Goal: Contribute content: Add original content to the website for others to see

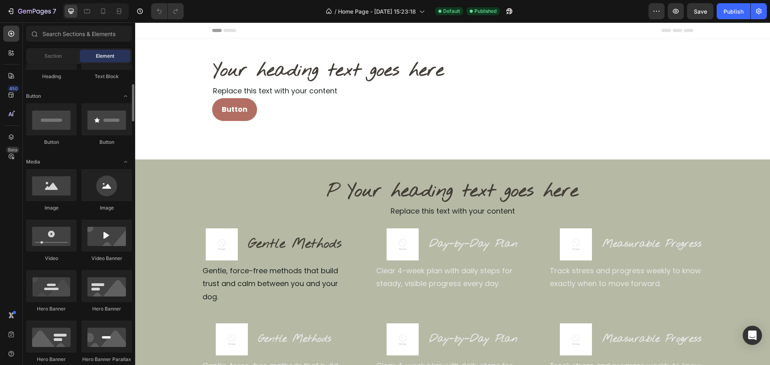
scroll to position [321, 0]
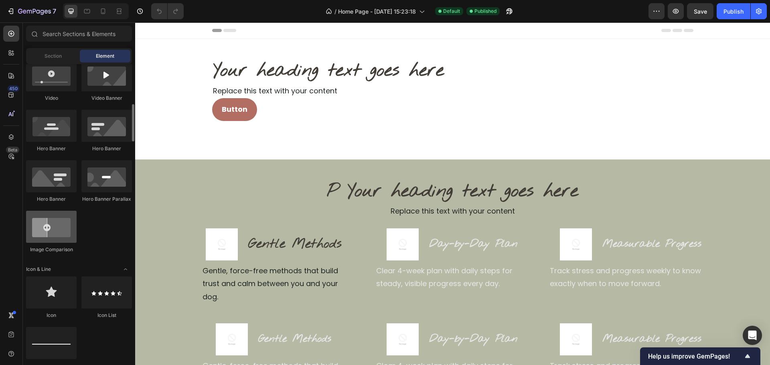
click at [54, 229] on div at bounding box center [51, 227] width 51 height 32
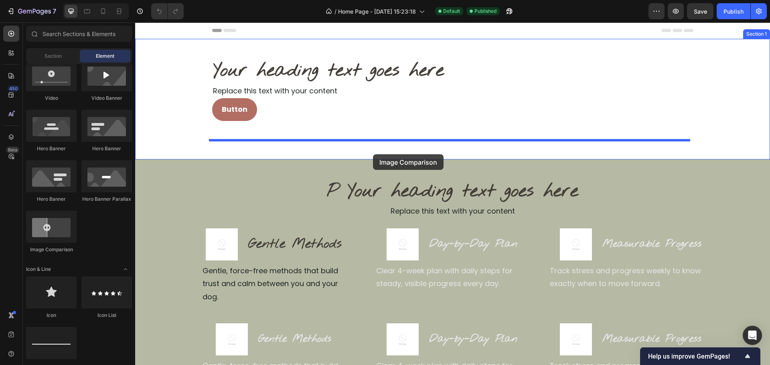
drag, startPoint x: 255, startPoint y: 237, endPoint x: 373, endPoint y: 154, distance: 143.6
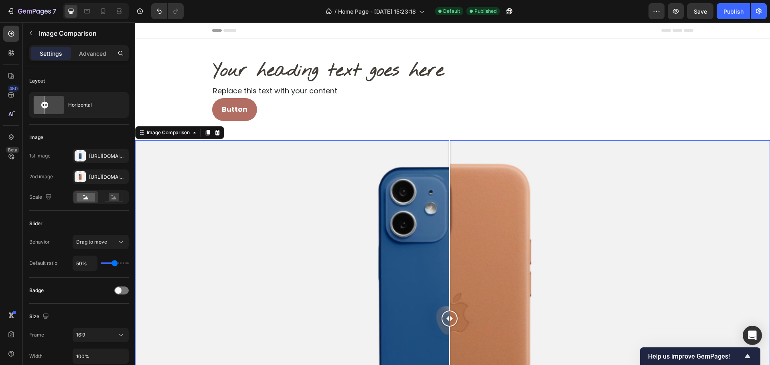
click at [438, 222] on div at bounding box center [452, 318] width 635 height 357
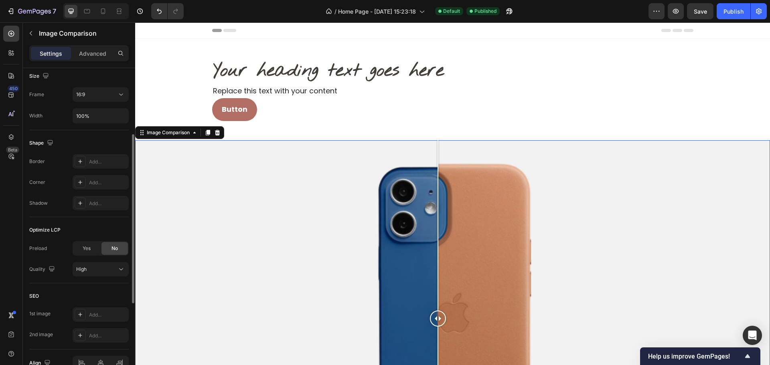
scroll to position [201, 0]
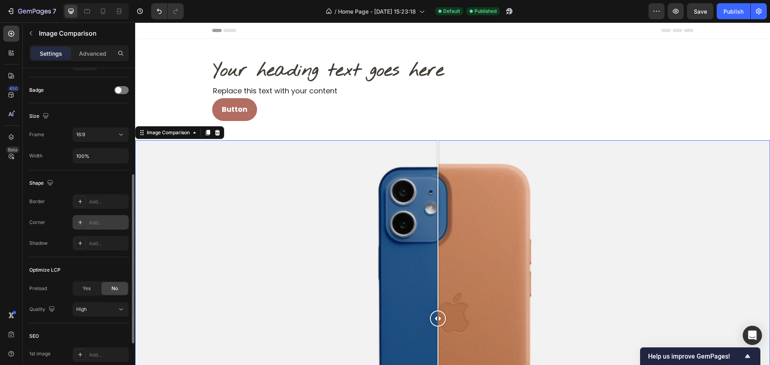
click at [93, 222] on div "Add..." at bounding box center [108, 222] width 38 height 7
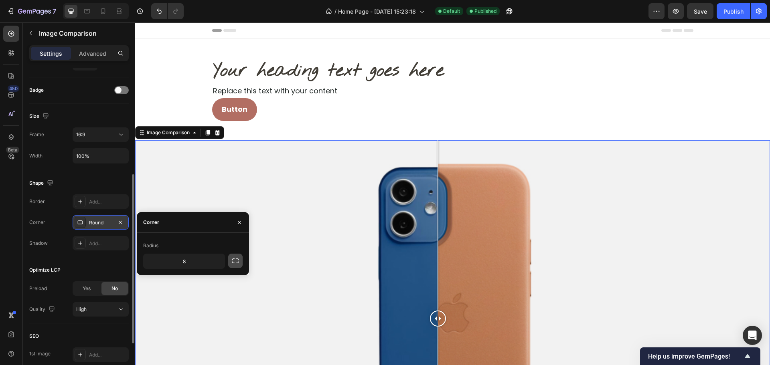
click at [229, 263] on button "button" at bounding box center [235, 261] width 14 height 14
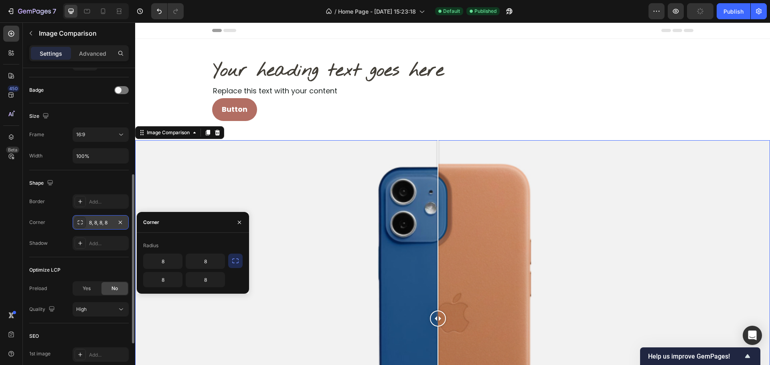
click at [105, 223] on div "8, 8, 8, 8" at bounding box center [100, 222] width 23 height 7
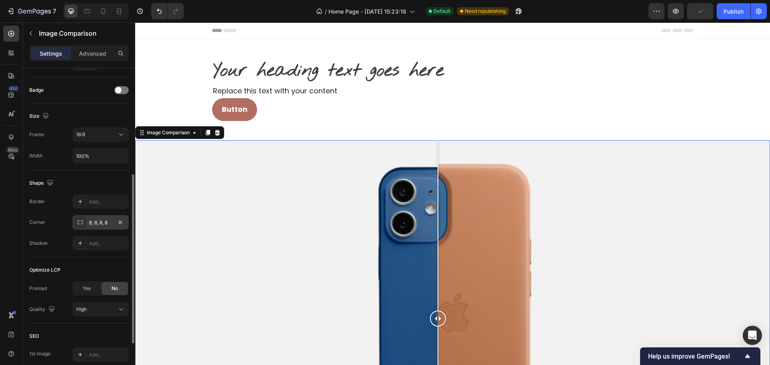
click at [101, 226] on div "8, 8, 8, 8" at bounding box center [100, 222] width 23 height 7
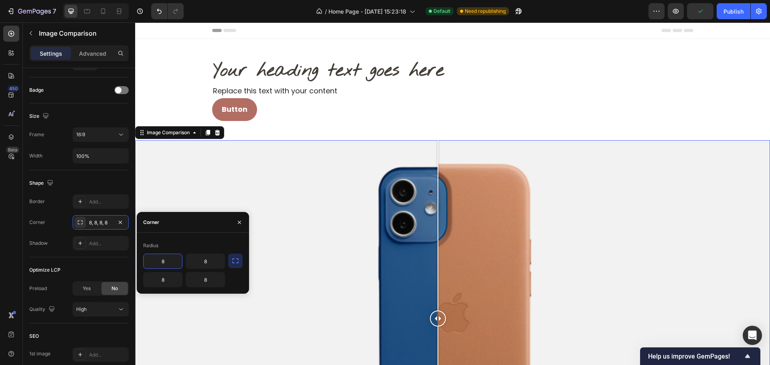
click at [231, 261] on icon "button" at bounding box center [235, 261] width 8 height 8
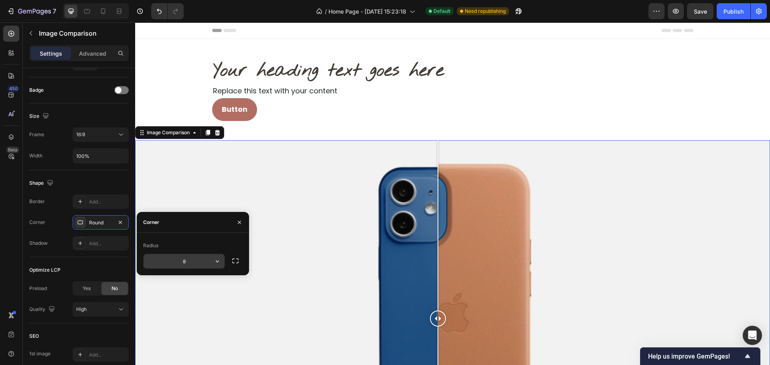
click at [168, 261] on input "8" at bounding box center [184, 261] width 81 height 14
click at [169, 261] on input "8" at bounding box center [184, 261] width 81 height 14
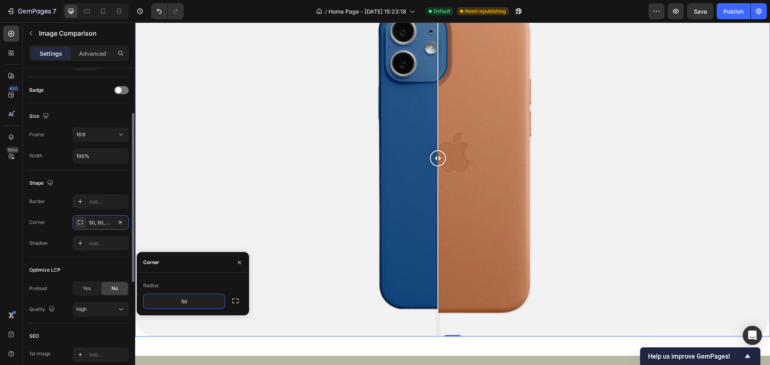
scroll to position [120, 0]
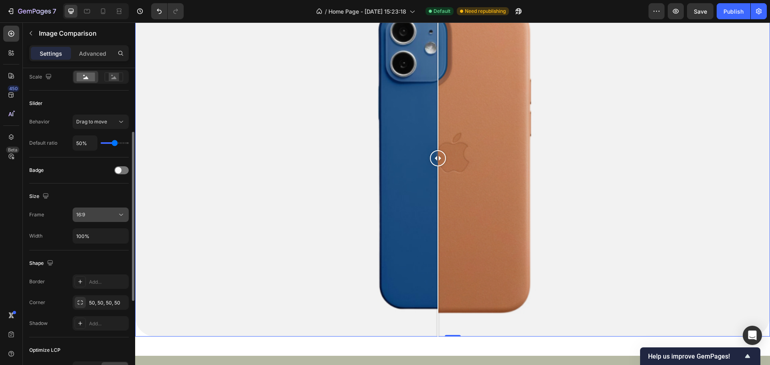
click at [102, 216] on div "16:9" at bounding box center [96, 214] width 41 height 7
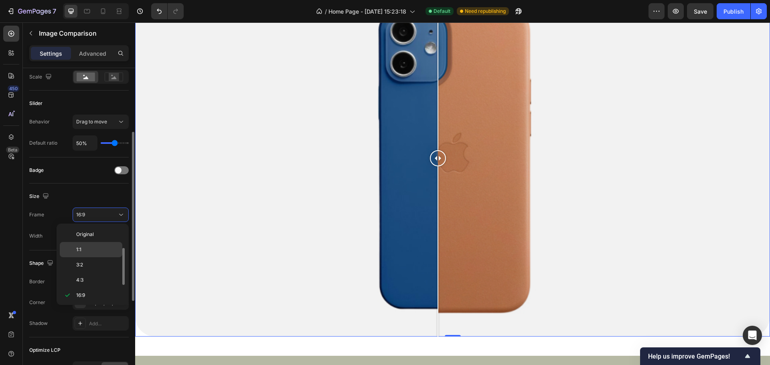
scroll to position [14, 0]
click at [99, 237] on p "1:1" at bounding box center [97, 235] width 43 height 7
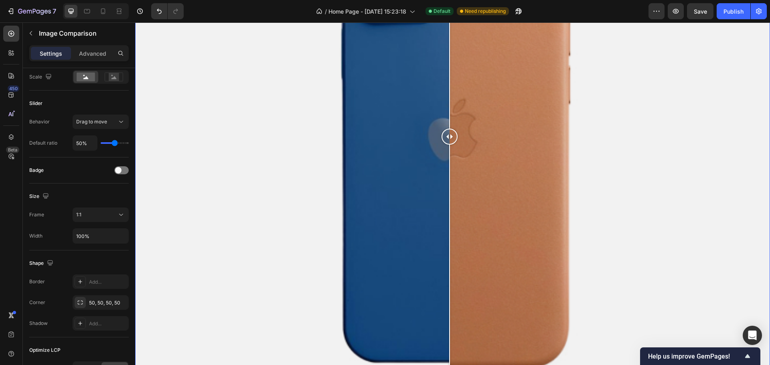
scroll to position [521, 0]
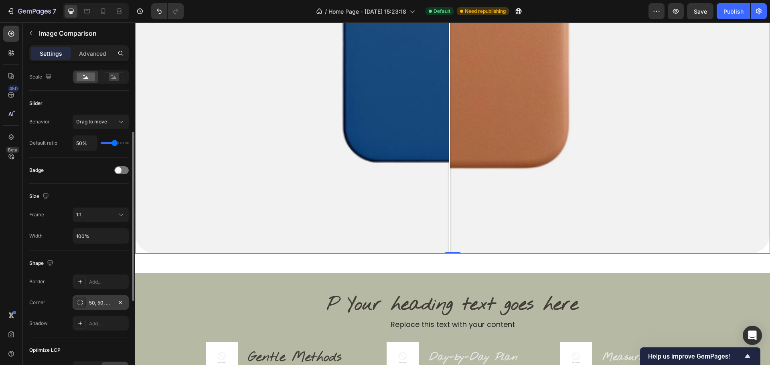
click at [102, 306] on div "50, 50, 50, 50" at bounding box center [101, 303] width 56 height 14
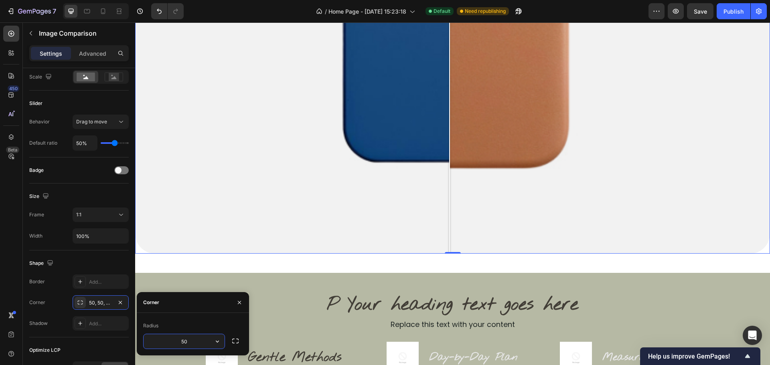
click at [174, 334] on div "50" at bounding box center [184, 341] width 82 height 15
click at [180, 343] on input "50" at bounding box center [184, 341] width 81 height 14
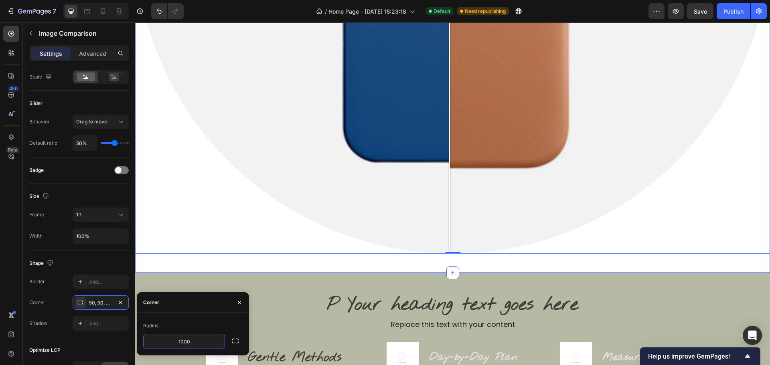
type input "1000"
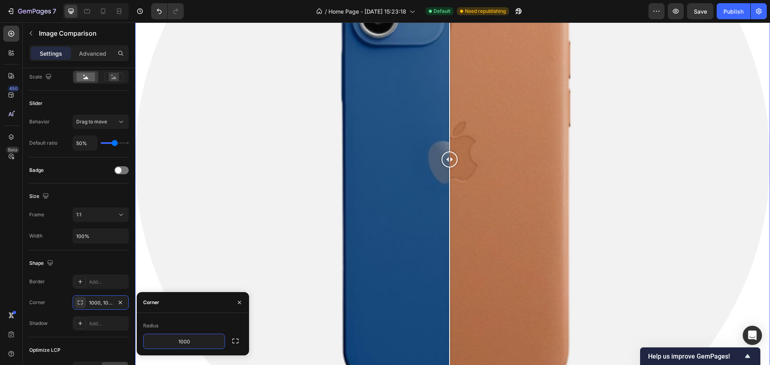
scroll to position [281, 0]
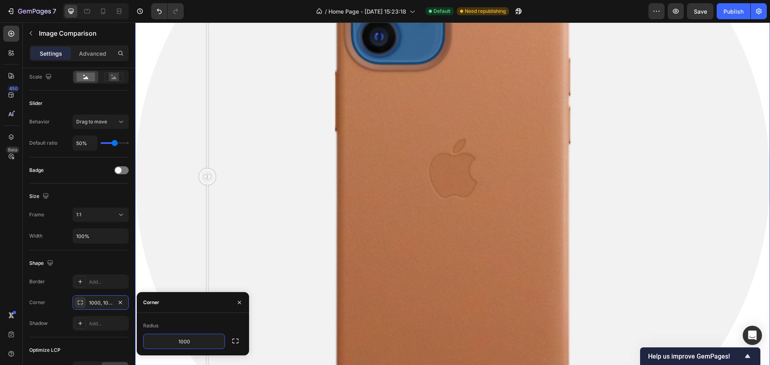
drag, startPoint x: 426, startPoint y: 253, endPoint x: 215, endPoint y: 200, distance: 217.2
click at [211, 201] on div at bounding box center [452, 177] width 635 height 635
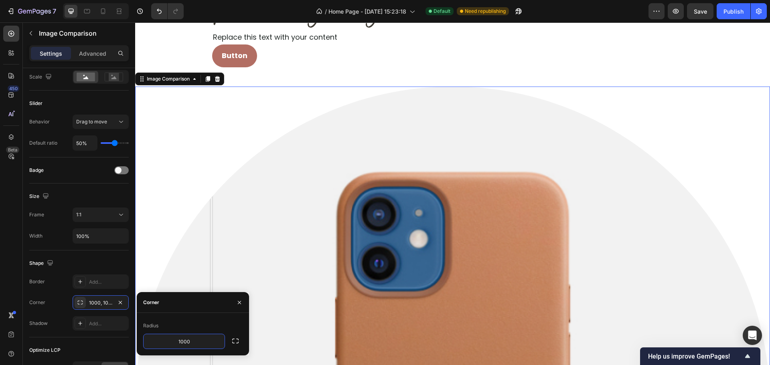
scroll to position [40, 0]
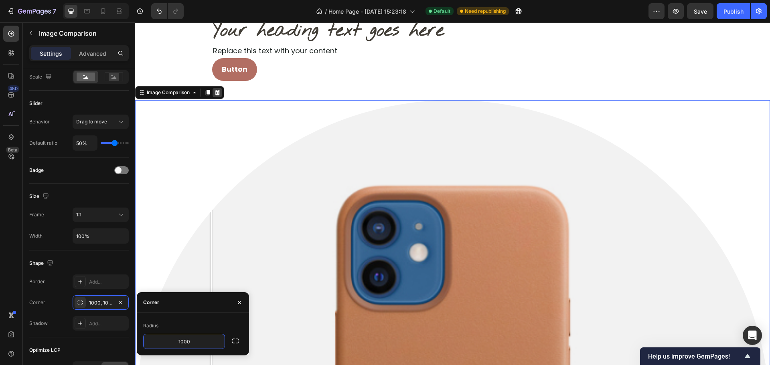
click at [221, 96] on div at bounding box center [218, 93] width 10 height 10
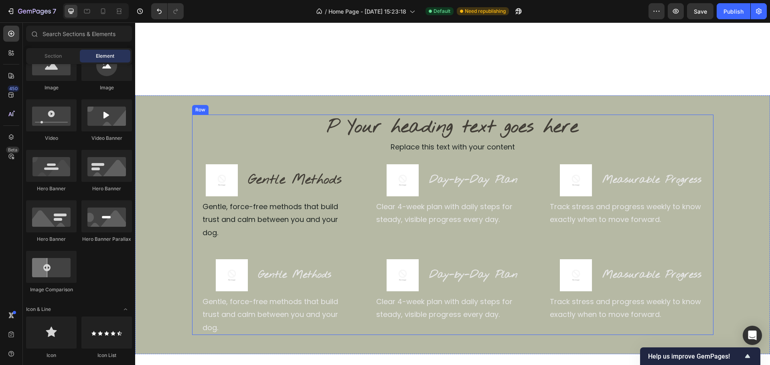
scroll to position [0, 0]
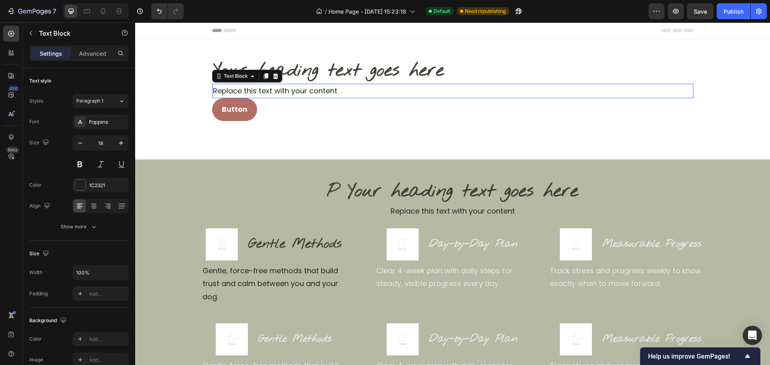
click at [253, 89] on div "Replace this text with your content" at bounding box center [452, 91] width 481 height 14
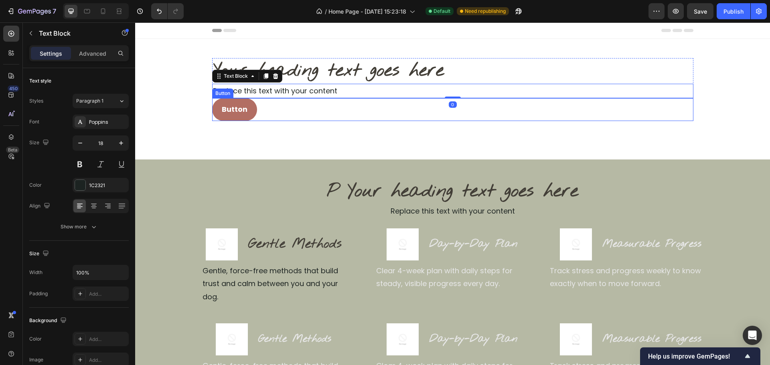
click at [227, 132] on div "Your heading text goes here Heading Replace this text with your content Text Bl…" at bounding box center [452, 99] width 635 height 82
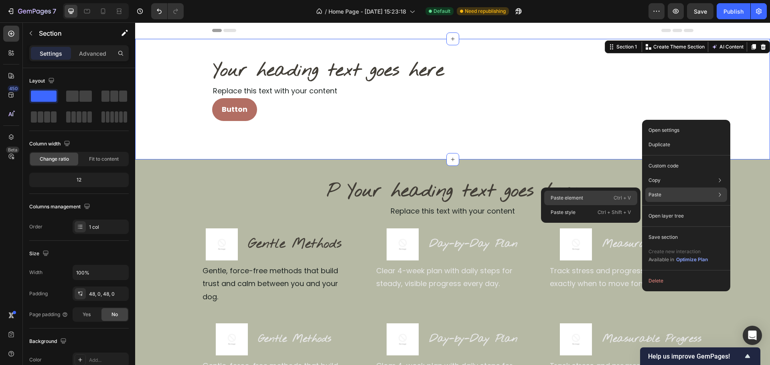
click at [577, 195] on p "Paste element" at bounding box center [567, 197] width 32 height 7
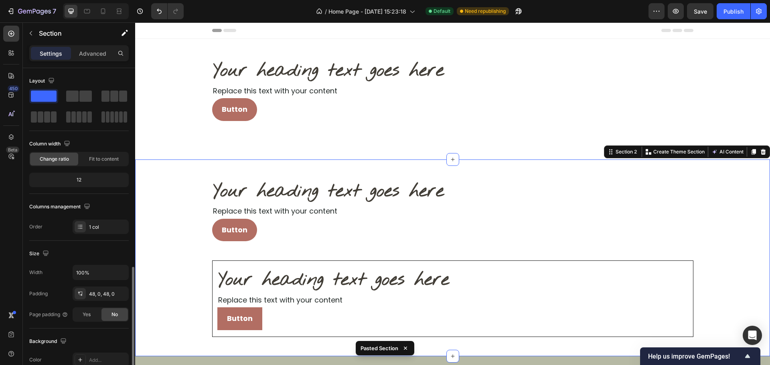
scroll to position [120, 0]
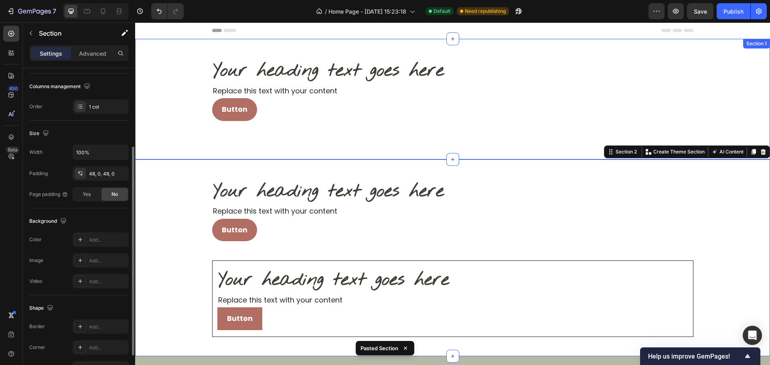
click at [752, 99] on div "Your heading text goes here Heading Replace this text with your content Text Bl…" at bounding box center [452, 99] width 635 height 82
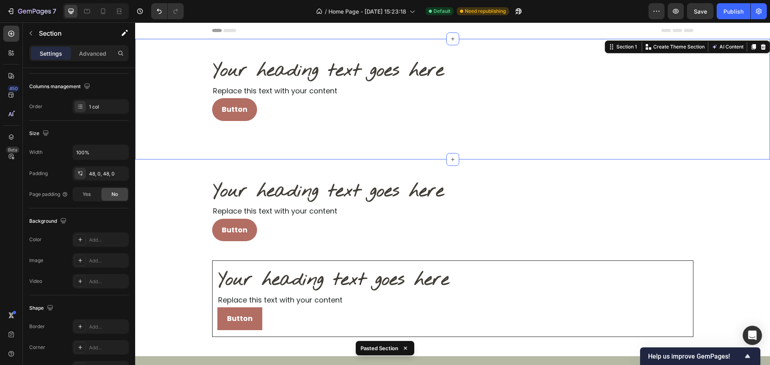
click at [757, 54] on div "Your heading text goes here Heading Replace this text with your content Text Bl…" at bounding box center [452, 99] width 635 height 121
click at [760, 49] on icon at bounding box center [763, 47] width 6 height 6
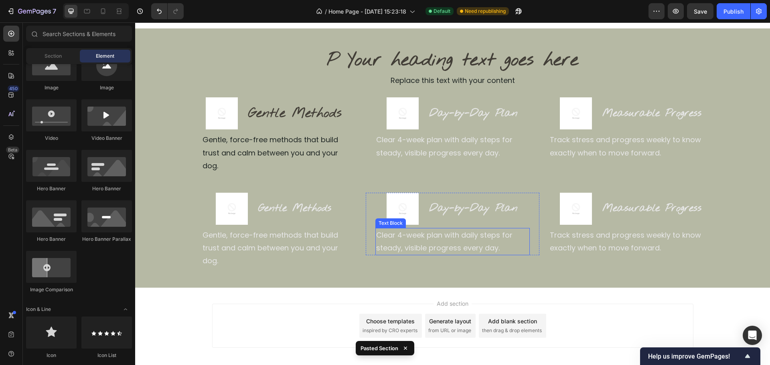
scroll to position [219, 0]
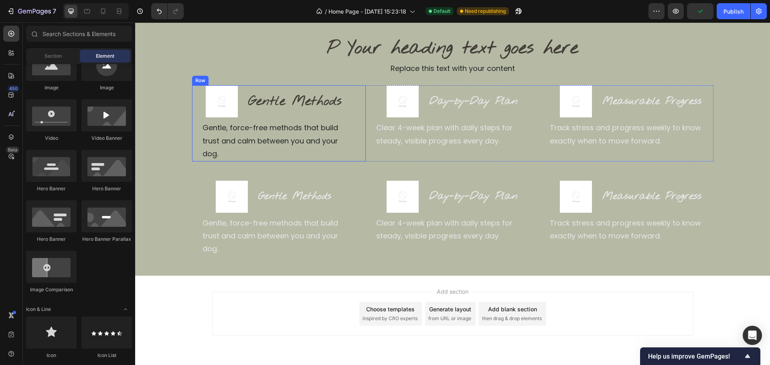
click at [354, 143] on div "Image Gentle Methods Heading Row Gentle, force-free methods that build trust an…" at bounding box center [279, 123] width 174 height 76
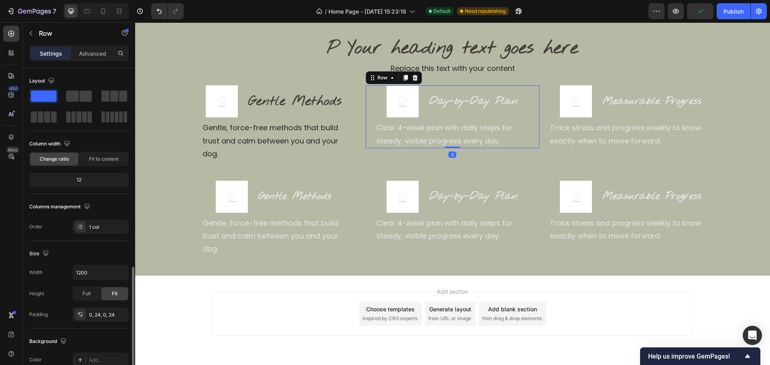
click at [366, 144] on div "Image Day-by-Day Plan Heading Row Clear 4-week plan with daily steps for steady…" at bounding box center [453, 116] width 174 height 63
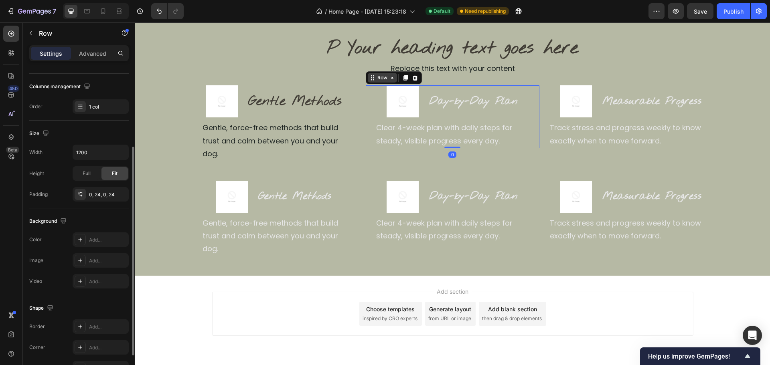
click at [373, 80] on icon at bounding box center [373, 79] width 1 height 1
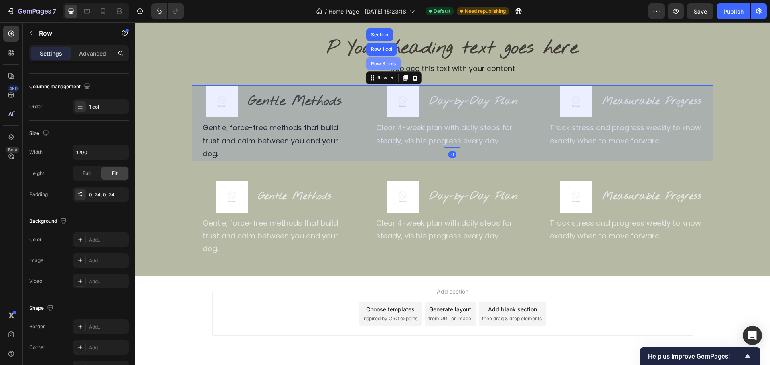
click at [378, 67] on div "Row 3 cols" at bounding box center [383, 63] width 34 height 13
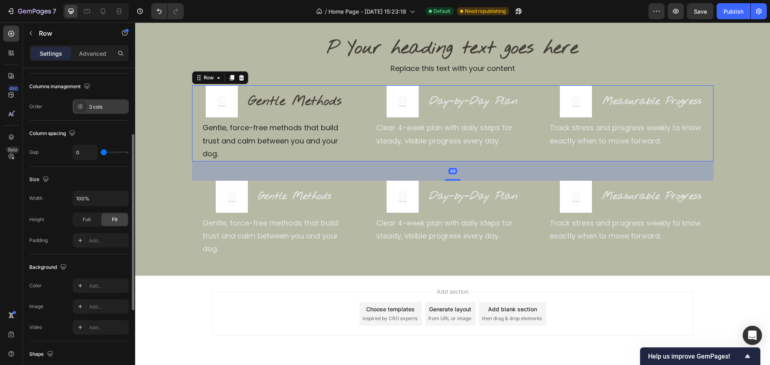
click at [106, 110] on div "3 cols" at bounding box center [108, 106] width 38 height 7
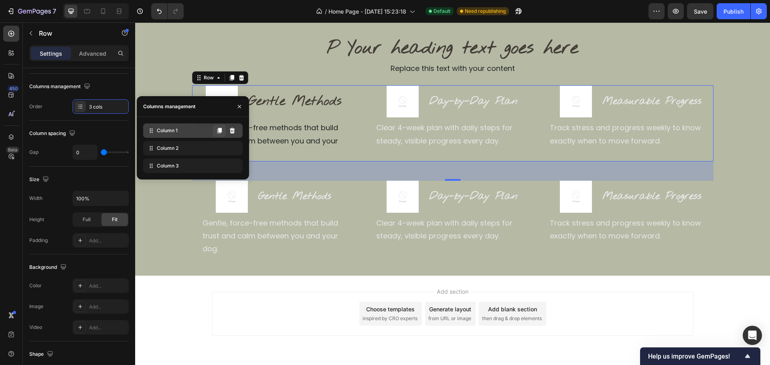
click at [223, 131] on button at bounding box center [219, 130] width 13 height 13
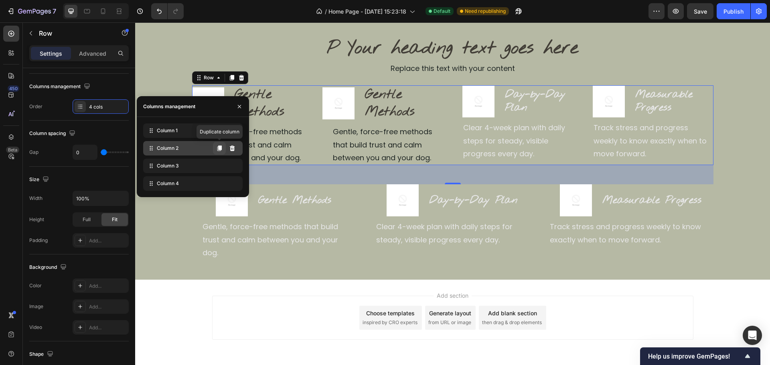
click at [218, 150] on icon at bounding box center [219, 148] width 6 height 6
click at [219, 148] on icon at bounding box center [219, 149] width 4 height 6
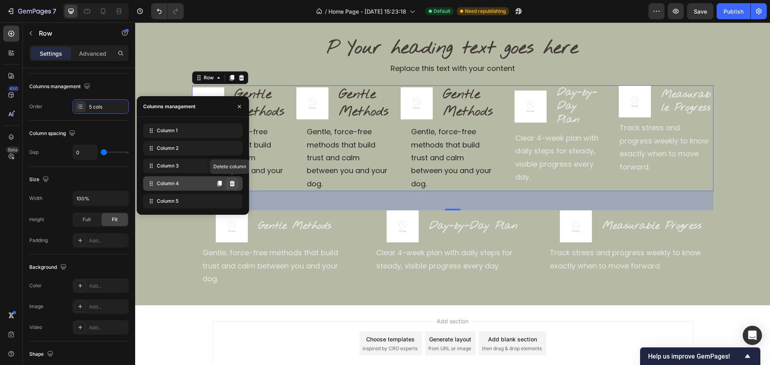
click at [236, 181] on button at bounding box center [232, 183] width 13 height 13
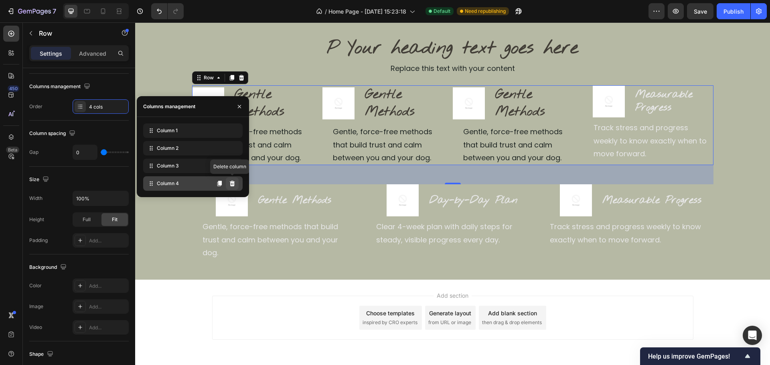
click at [232, 186] on icon at bounding box center [232, 184] width 5 height 6
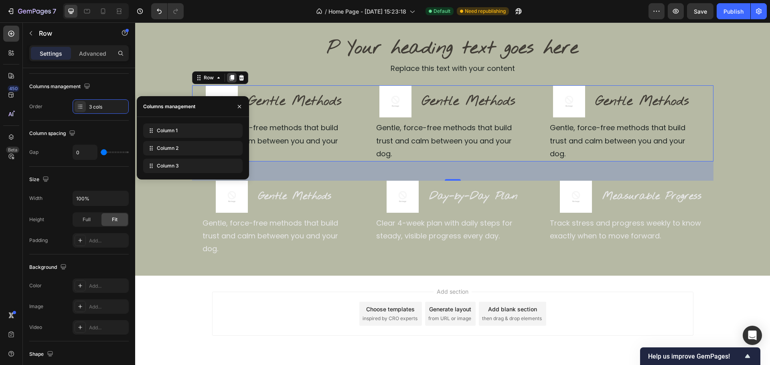
click at [229, 79] on icon at bounding box center [231, 78] width 4 height 6
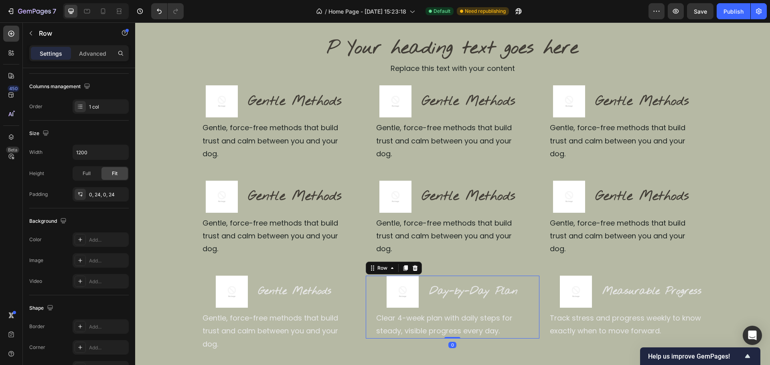
click at [367, 276] on div "Image Day-by-Day Plan Heading Row Clear 4-week plan with daily steps for steady…" at bounding box center [453, 307] width 174 height 63
click at [371, 265] on icon at bounding box center [372, 268] width 6 height 6
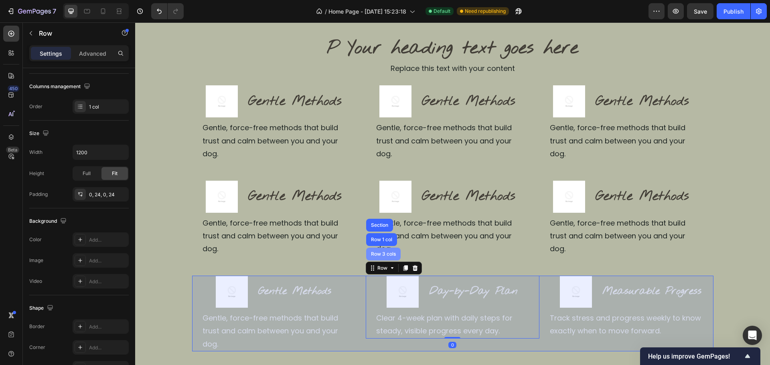
click at [379, 248] on div "Row 3 cols" at bounding box center [383, 254] width 34 height 13
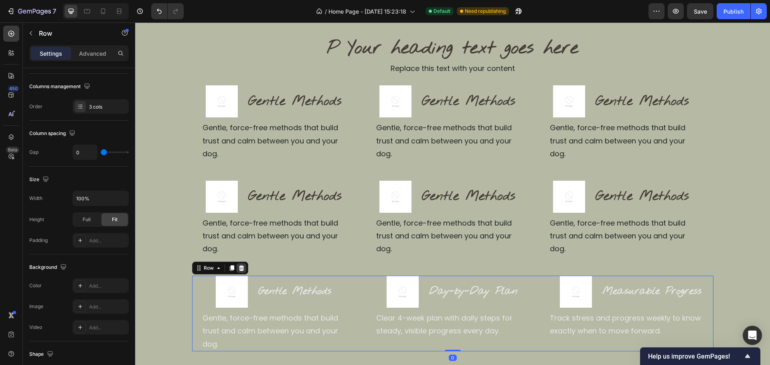
click at [239, 265] on icon at bounding box center [241, 268] width 5 height 6
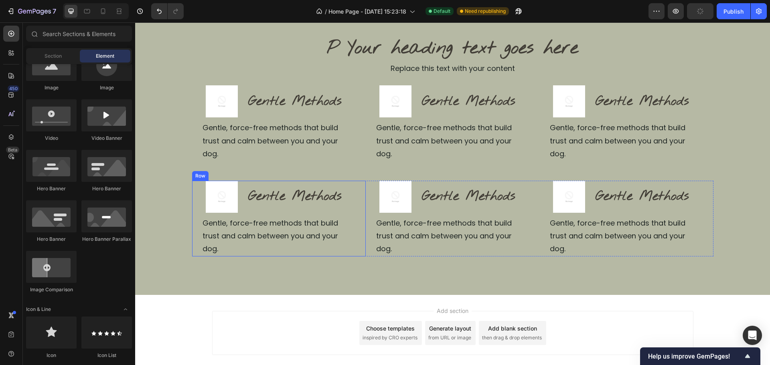
click at [356, 215] on div "Image Gentle Methods Heading Row Gentle, force-free methods that build trust an…" at bounding box center [279, 219] width 174 height 76
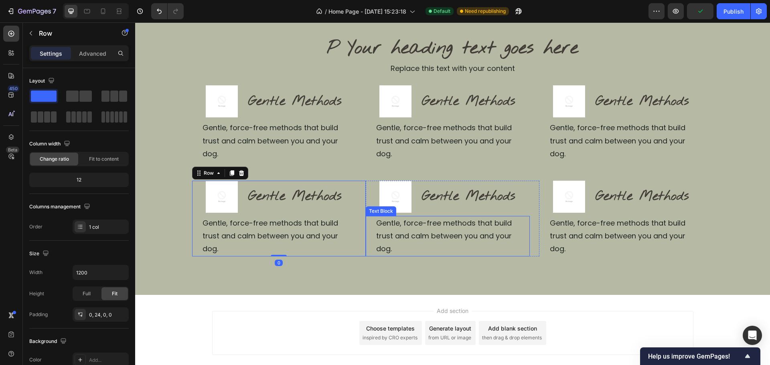
click at [368, 225] on div "Gentle, force-free methods that build trust and calm between you and your dog. …" at bounding box center [448, 236] width 164 height 41
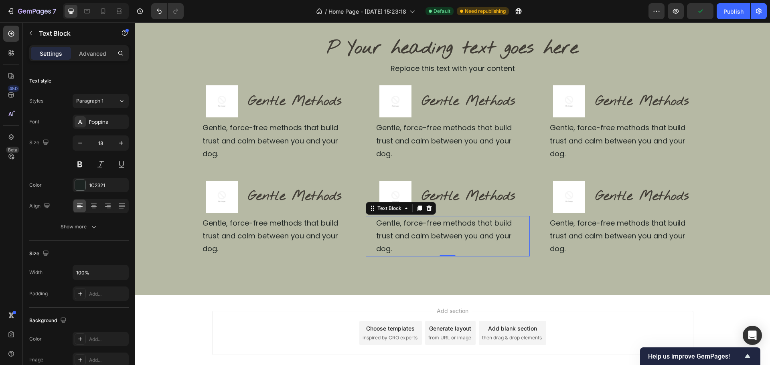
click at [369, 202] on div "Image Gentle Methods Heading Row Gentle, force-free methods that build trust an…" at bounding box center [448, 219] width 164 height 76
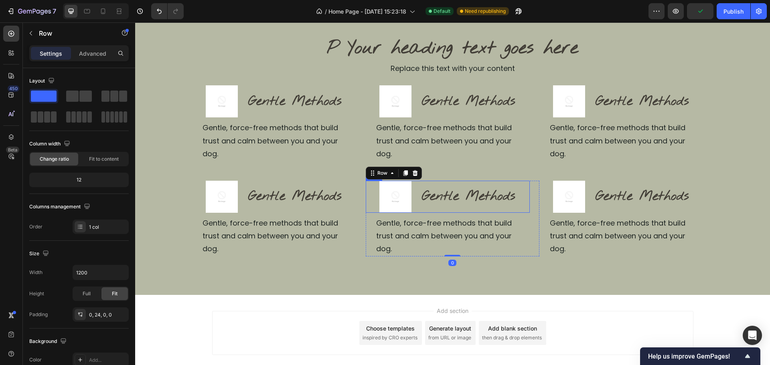
drag, startPoint x: 371, startPoint y: 192, endPoint x: 371, endPoint y: 188, distance: 4.0
click at [371, 192] on div "Image Gentle Methods Heading Row" at bounding box center [448, 197] width 164 height 32
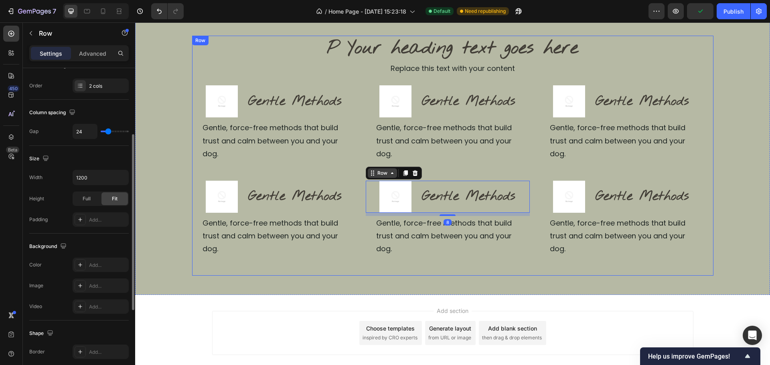
click at [376, 170] on div "Row" at bounding box center [382, 173] width 13 height 7
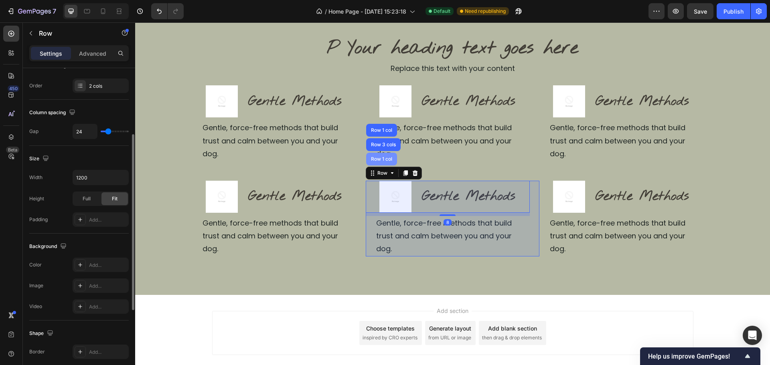
click at [377, 153] on div "Row 1 col" at bounding box center [381, 159] width 31 height 13
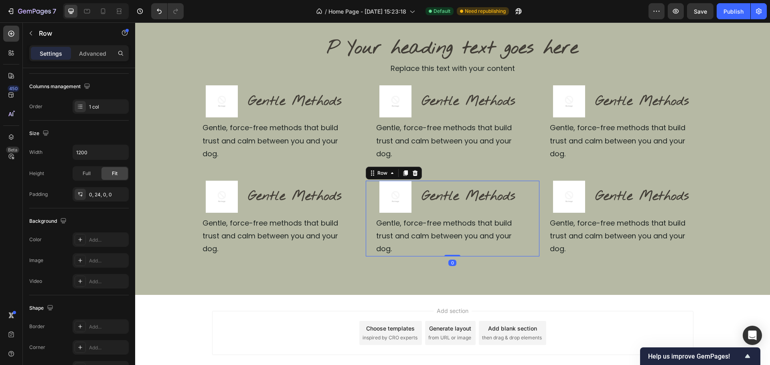
drag, startPoint x: 376, startPoint y: 165, endPoint x: 377, endPoint y: 154, distance: 10.8
click at [377, 167] on div "Row" at bounding box center [394, 173] width 56 height 13
click at [378, 170] on div "Row" at bounding box center [382, 173] width 13 height 7
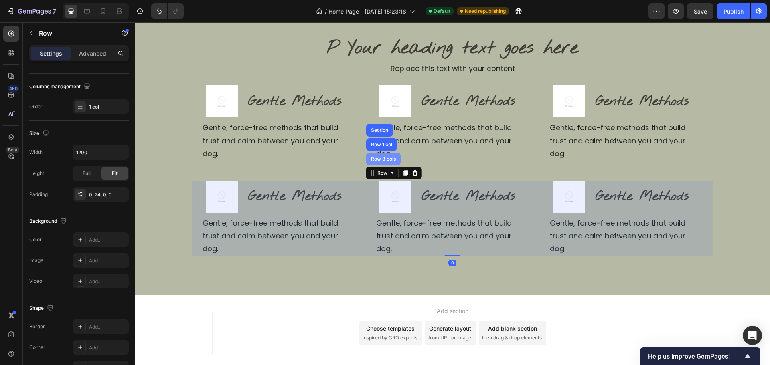
click at [374, 157] on div "Row 3 cols" at bounding box center [383, 159] width 28 height 5
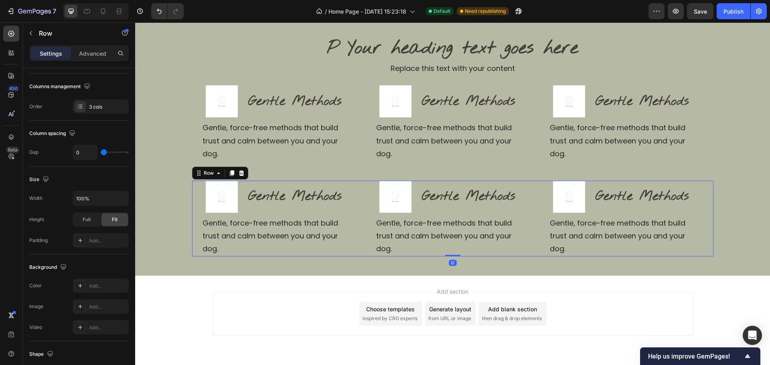
drag, startPoint x: 452, startPoint y: 249, endPoint x: 512, endPoint y: 207, distance: 73.2
click at [461, 214] on div "Image Gentle Methods Heading Row Gentle, force-free methods that build trust an…" at bounding box center [452, 219] width 521 height 76
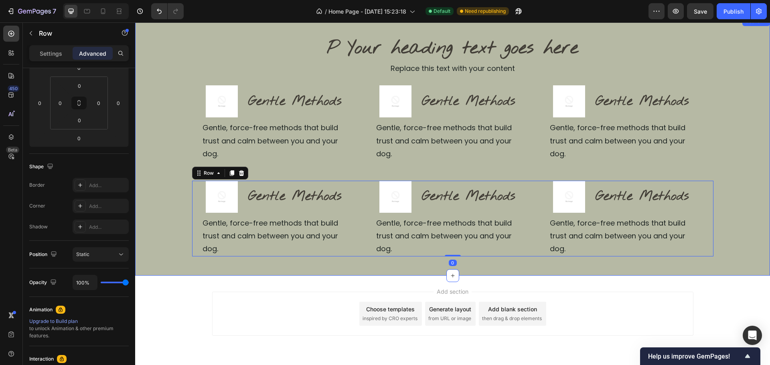
click at [754, 177] on div "P Your heading text goes here Heading Replace this text with your content Text …" at bounding box center [452, 146] width 635 height 221
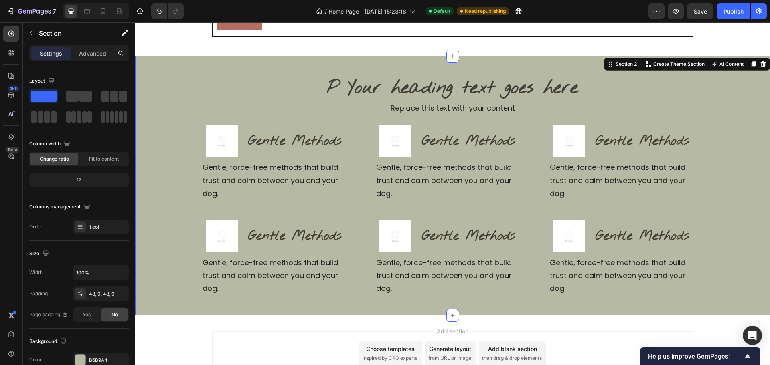
scroll to position [179, 0]
click at [349, 165] on p "Gentle, force-free methods that build trust and calm between you and your dog." at bounding box center [279, 181] width 153 height 39
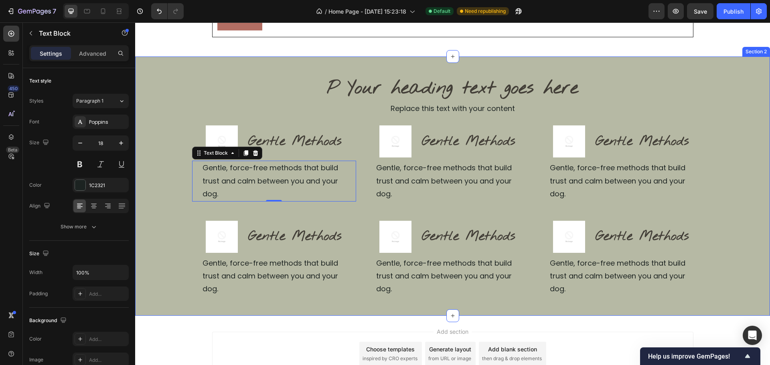
click at [162, 200] on div "P Your heading text goes here Heading Replace this text with your content Text …" at bounding box center [452, 186] width 635 height 221
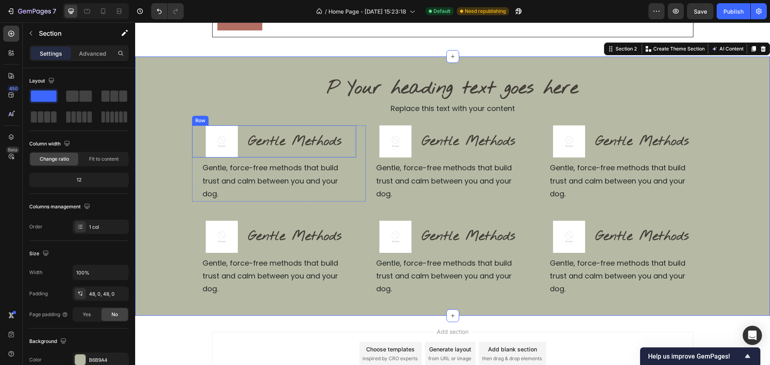
click at [284, 127] on div "Gentle Methods Heading" at bounding box center [294, 142] width 95 height 32
click at [141, 188] on div "P Your heading text goes here Heading Replace this text with your content Text …" at bounding box center [452, 186] width 635 height 221
click at [464, 109] on div "Replace this text with your content" at bounding box center [452, 108] width 521 height 14
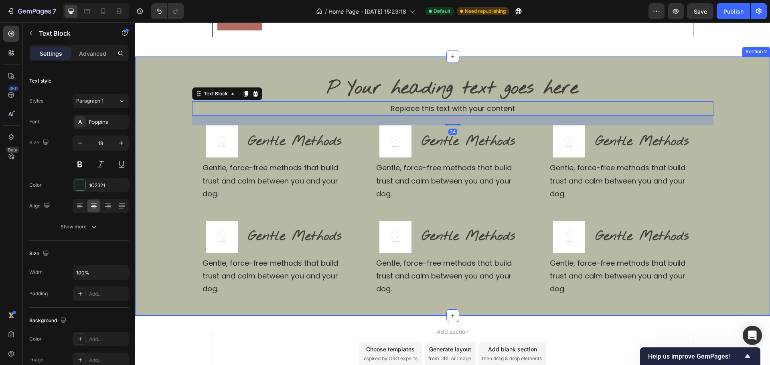
click at [160, 172] on div "P Your heading text goes here Heading Replace this text with your content Text …" at bounding box center [452, 186] width 635 height 221
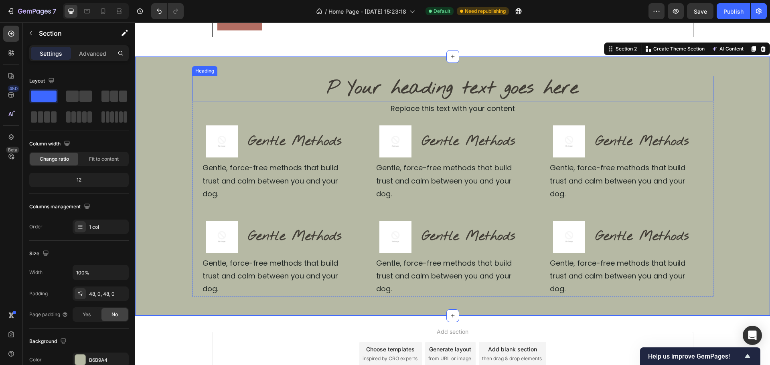
click at [466, 94] on h2 "P Your heading text goes here" at bounding box center [452, 89] width 521 height 26
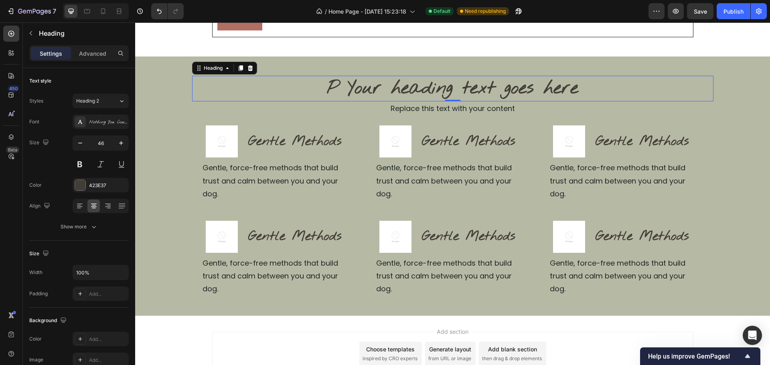
click at [466, 94] on h2 "P Your heading text goes here" at bounding box center [452, 89] width 521 height 26
click at [466, 94] on p "P Your heading text goes here" at bounding box center [453, 89] width 520 height 24
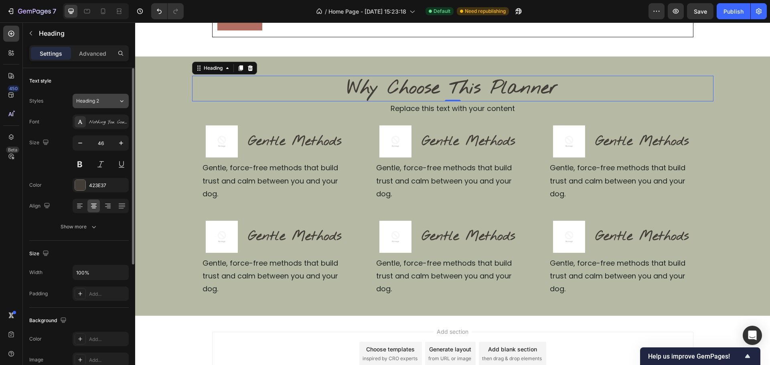
click at [101, 104] on div "Heading 2" at bounding box center [92, 100] width 32 height 7
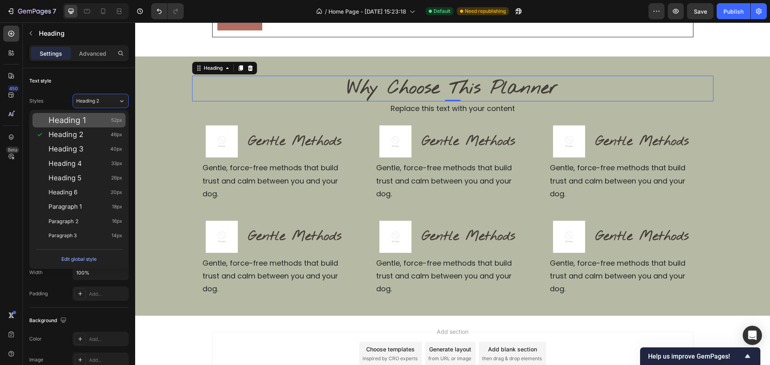
click at [85, 122] on span "Heading 1" at bounding box center [67, 120] width 37 height 8
type input "52"
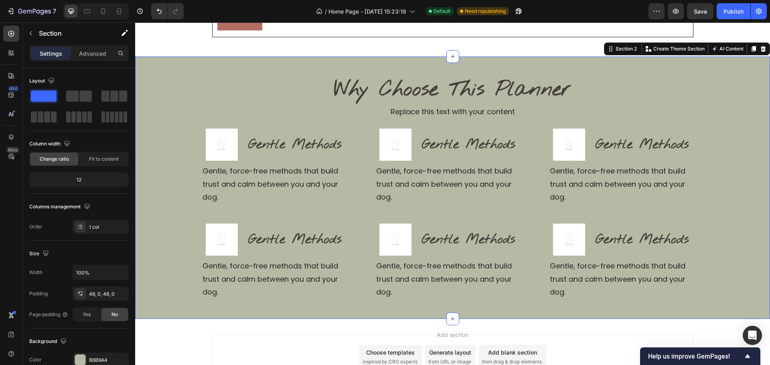
click at [713, 132] on div "Why Choose This Planner Heading Replace this text with your content Text Block …" at bounding box center [452, 188] width 635 height 224
click at [429, 111] on div "Replace this text with your content" at bounding box center [452, 112] width 521 height 14
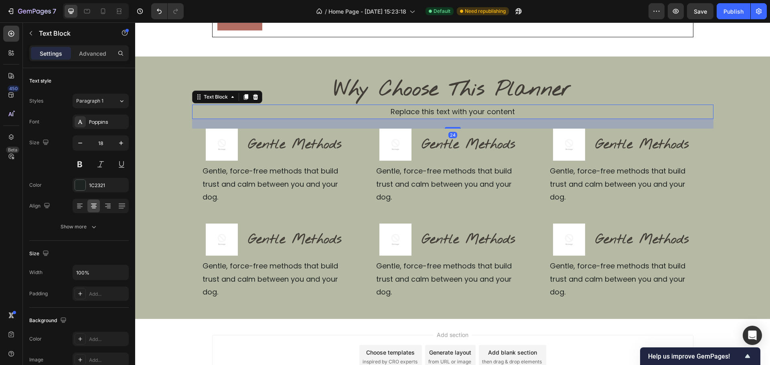
click at [429, 111] on div "Replace this text with your content" at bounding box center [452, 112] width 521 height 14
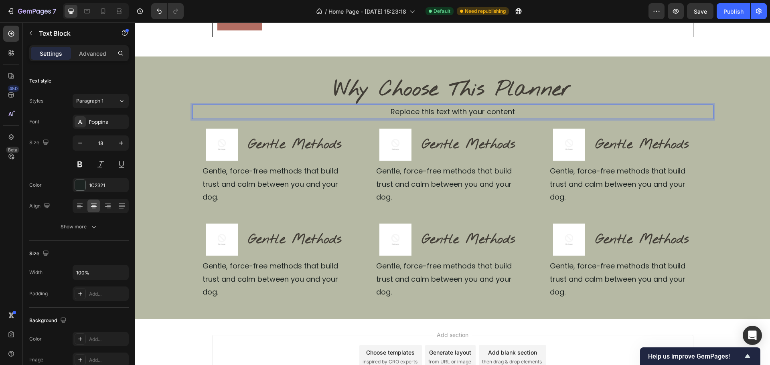
click at [429, 111] on p "Replace this text with your content" at bounding box center [453, 111] width 520 height 13
click at [440, 106] on p "Plan faster with a calm, linked system built for focus" at bounding box center [453, 111] width 520 height 13
click at [444, 113] on p "Plan faster with a calm, linked system built for focus" at bounding box center [453, 111] width 520 height 13
click at [644, 91] on p "Why Choose This Planner" at bounding box center [453, 90] width 520 height 27
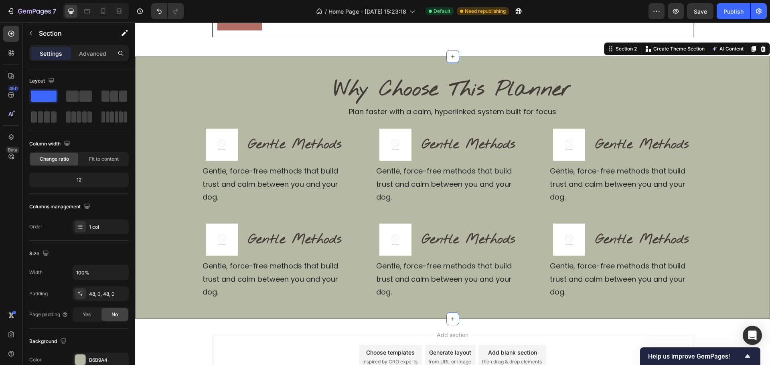
click at [736, 130] on div "Why Choose This Planner Heading Plan faster with a calm, hyperlinked system bui…" at bounding box center [452, 188] width 635 height 224
click at [384, 86] on p "Why Choose This Planner" at bounding box center [453, 90] width 520 height 27
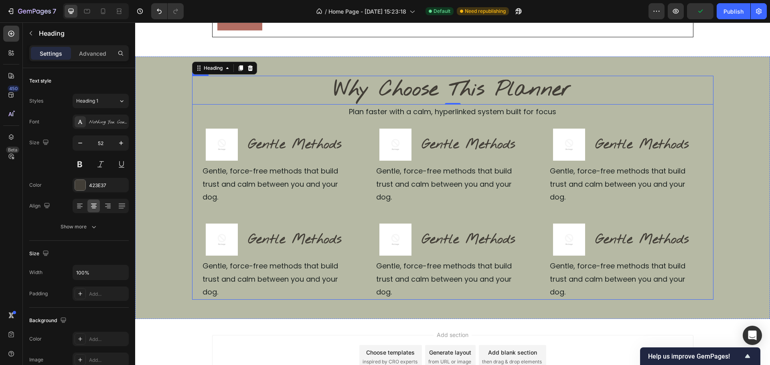
click at [300, 121] on div "Why Choose This Planner Heading 0 Plan faster with a calm, hyperlinked system b…" at bounding box center [452, 188] width 521 height 224
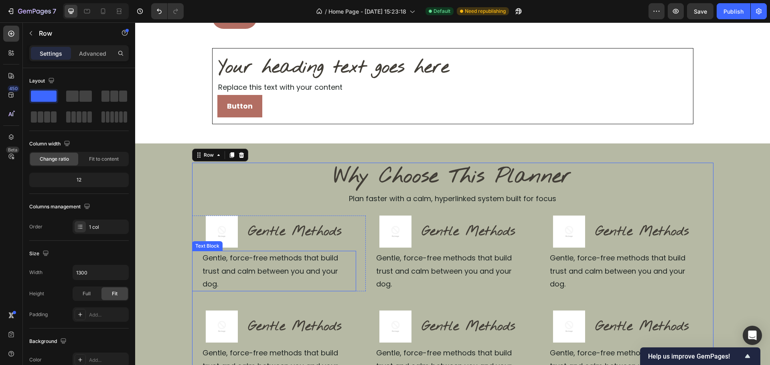
scroll to position [201, 0]
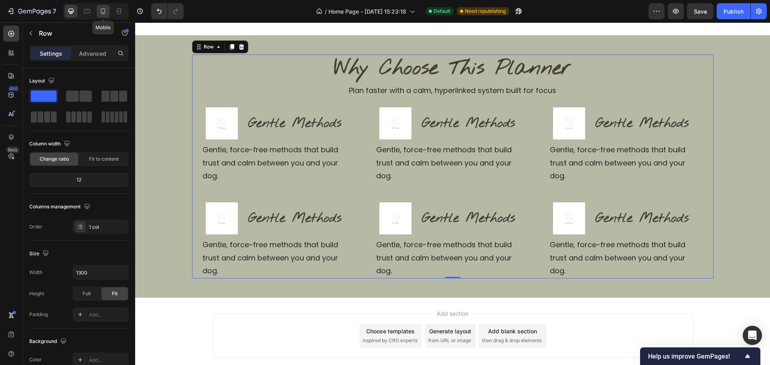
click at [102, 12] on icon at bounding box center [103, 11] width 8 height 8
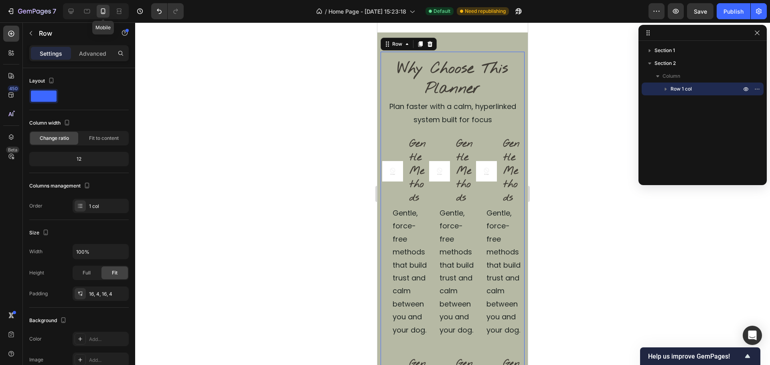
scroll to position [227, 0]
click at [67, 13] on icon at bounding box center [71, 11] width 8 height 8
type input "1300"
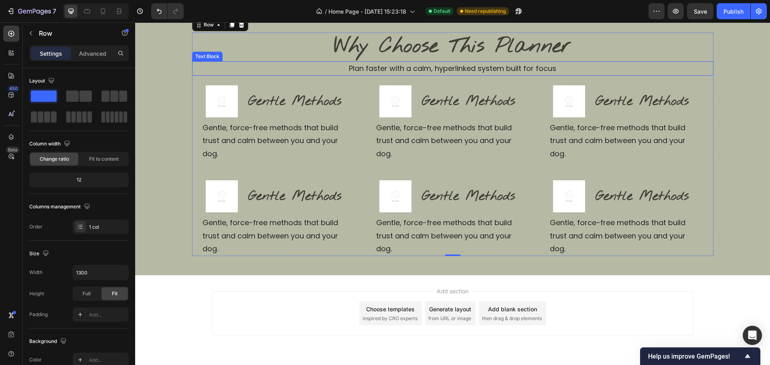
scroll to position [192, 0]
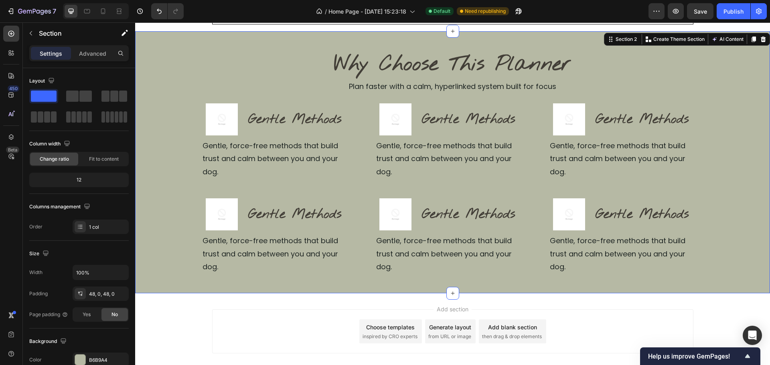
click at [403, 49] on div "Why Choose This Planner Heading Plan faster with a calm, hyperlinked system bui…" at bounding box center [452, 162] width 635 height 262
click at [403, 56] on p "Why Choose This Planner" at bounding box center [453, 64] width 520 height 27
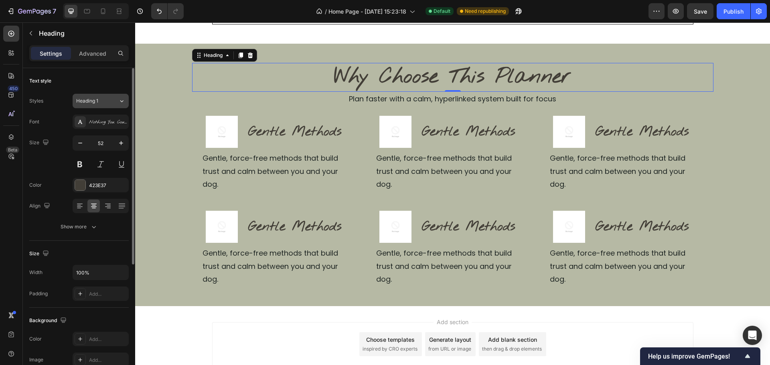
drag, startPoint x: 98, startPoint y: 88, endPoint x: 98, endPoint y: 98, distance: 9.6
click at [98, 89] on div "Text style Styles Heading 1 Font Nothing You Could Do Size 52 Color 423E37 Alig…" at bounding box center [78, 154] width 99 height 173
click at [98, 104] on span "Heading 1" at bounding box center [87, 100] width 22 height 7
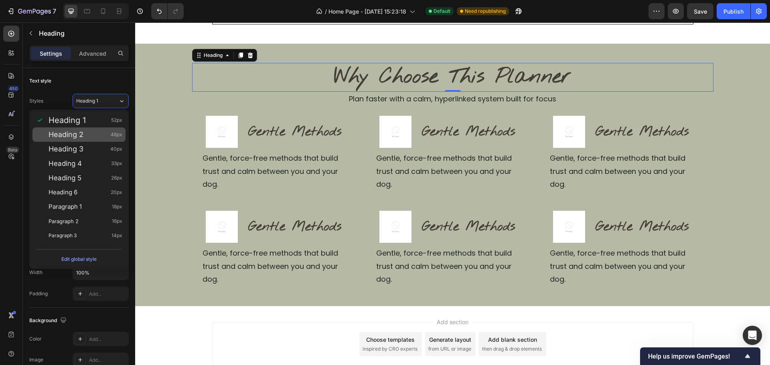
click at [87, 140] on div "Heading 2 46px" at bounding box center [78, 135] width 93 height 14
type input "46"
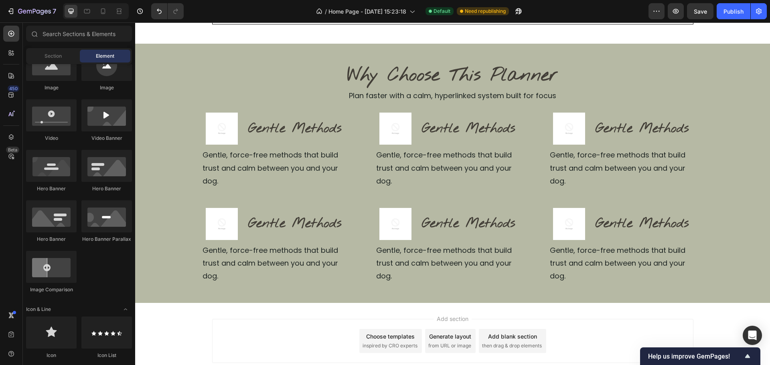
click at [334, 303] on div "Add section Choose templates inspired by CRO experts Generate layout from URL o…" at bounding box center [452, 352] width 635 height 99
click at [329, 135] on h2 "Gentle Methods" at bounding box center [294, 129] width 95 height 19
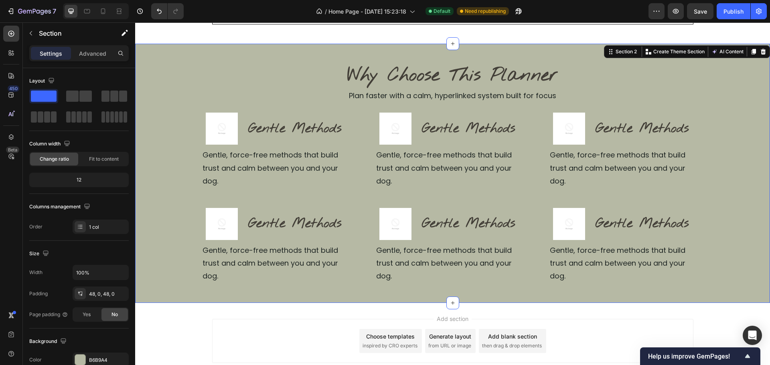
click at [159, 171] on div "Why Choose This Planner Heading Plan faster with a calm, hyperlinked system bui…" at bounding box center [452, 173] width 635 height 221
click at [308, 135] on h2 "Gentle Methods" at bounding box center [294, 129] width 95 height 19
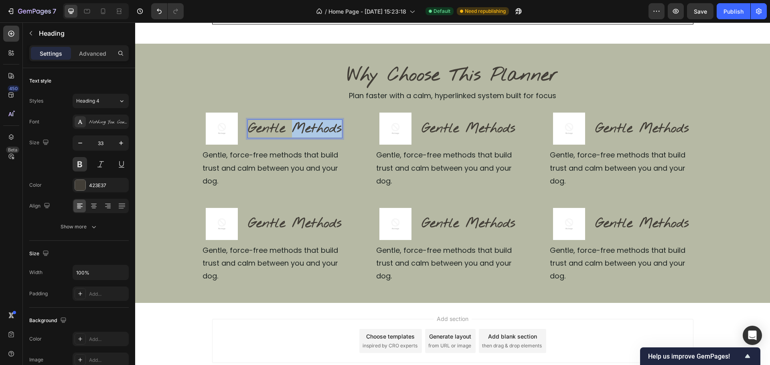
click at [308, 135] on h2 "Gentle Methods" at bounding box center [294, 129] width 95 height 19
click at [308, 135] on p "Gentle Methods" at bounding box center [294, 128] width 93 height 17
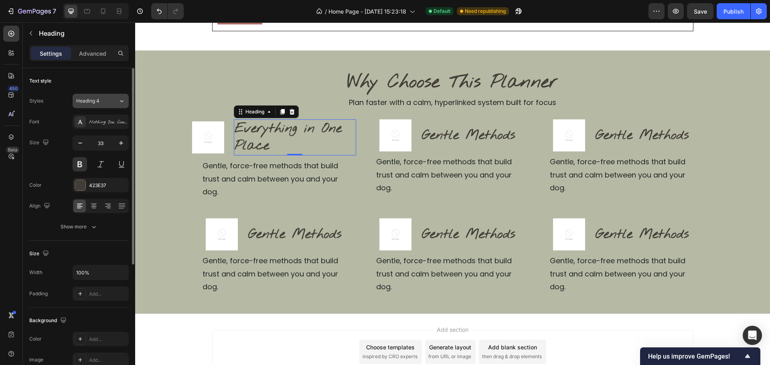
click at [113, 103] on div "Heading 4" at bounding box center [97, 100] width 42 height 7
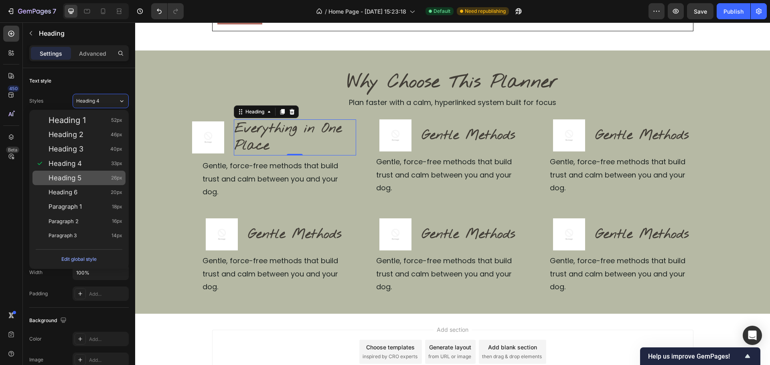
click at [79, 172] on div "Heading 5 26px" at bounding box center [78, 178] width 93 height 14
type input "26"
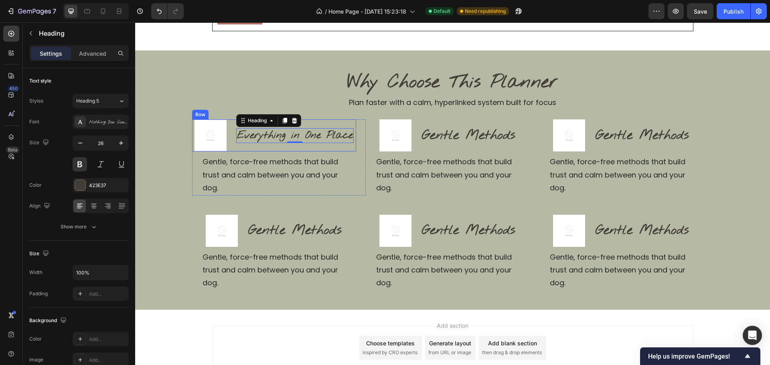
click at [230, 141] on div "Image Everything in One Place Heading 0 Row" at bounding box center [274, 136] width 164 height 32
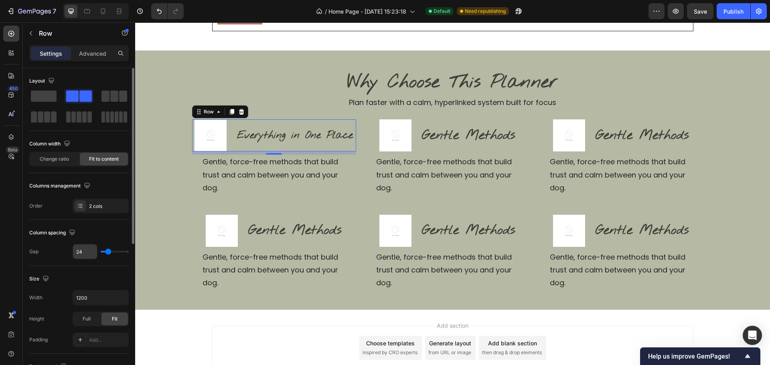
click at [85, 258] on input "24" at bounding box center [85, 252] width 24 height 14
type input "1"
type input "12"
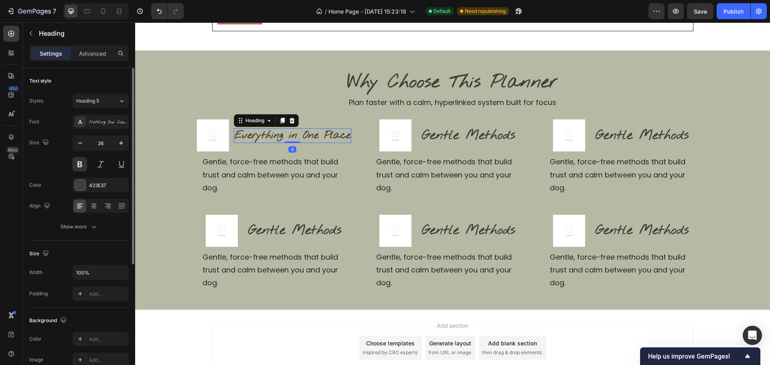
click at [251, 141] on p "Everything in One Place" at bounding box center [293, 136] width 116 height 14
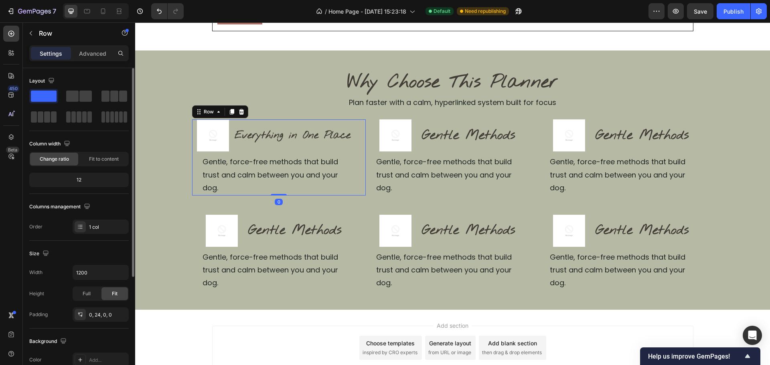
click at [355, 143] on div "Image Everything in One Place Heading Row Gentle, force-free methods that build…" at bounding box center [279, 158] width 174 height 76
click at [87, 53] on p "Advanced" at bounding box center [92, 53] width 27 height 8
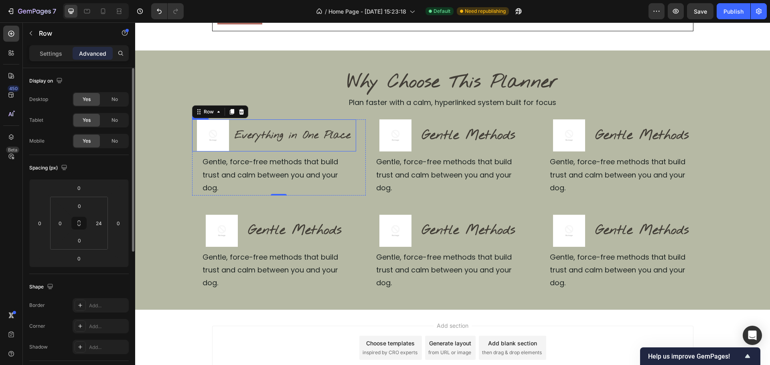
click at [227, 135] on div "Image Everything in One Place Heading Row" at bounding box center [274, 136] width 164 height 32
click at [53, 57] on p "Settings" at bounding box center [51, 53] width 22 height 8
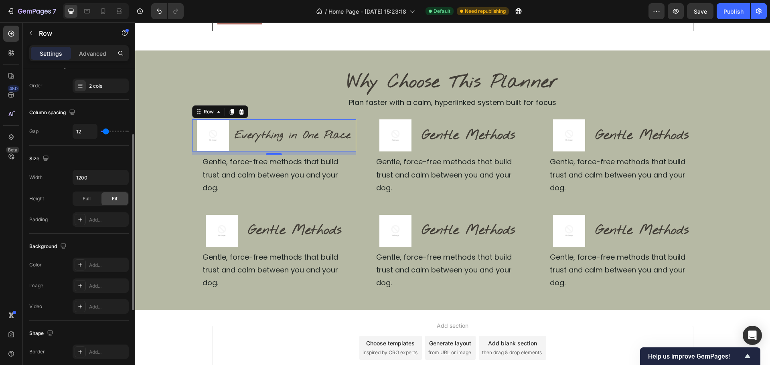
scroll to position [0, 0]
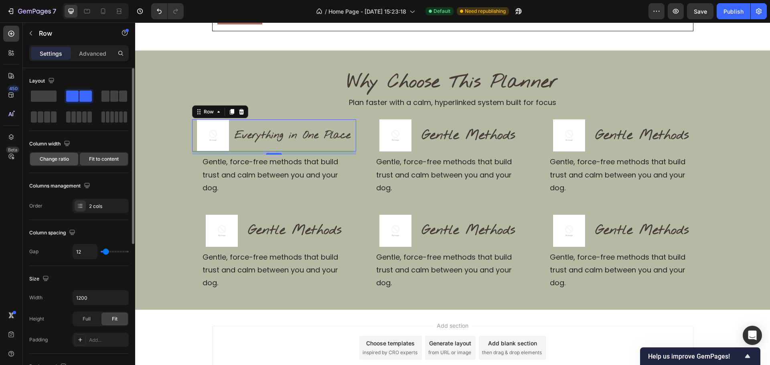
click at [62, 163] on div "Change ratio" at bounding box center [54, 159] width 48 height 13
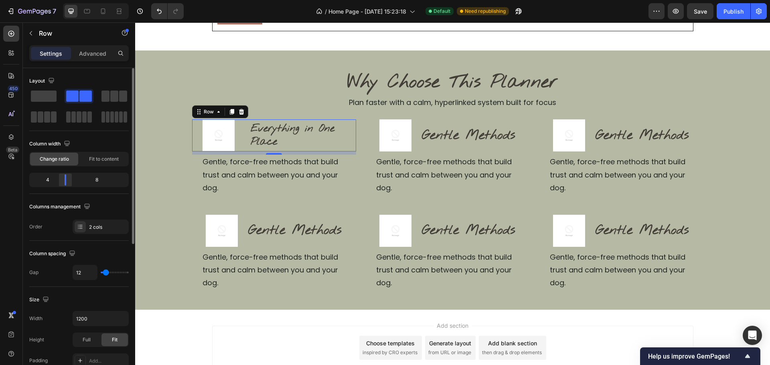
drag, startPoint x: 82, startPoint y: 177, endPoint x: 67, endPoint y: 181, distance: 15.8
click at [66, 0] on body "7 / Home Page - [DATE] 15:23:18 Default Need republishing Preview Save Publish …" at bounding box center [385, 0] width 770 height 0
click at [143, 201] on div "Why Choose This Planner Heading Plan faster with a calm, hyperlinked system bui…" at bounding box center [452, 180] width 635 height 221
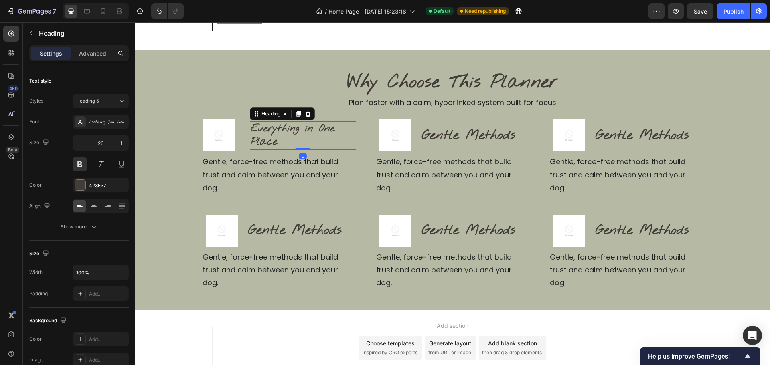
click at [318, 144] on p "Everything in One Place" at bounding box center [303, 135] width 105 height 27
click at [88, 102] on span "Heading 5" at bounding box center [87, 100] width 23 height 7
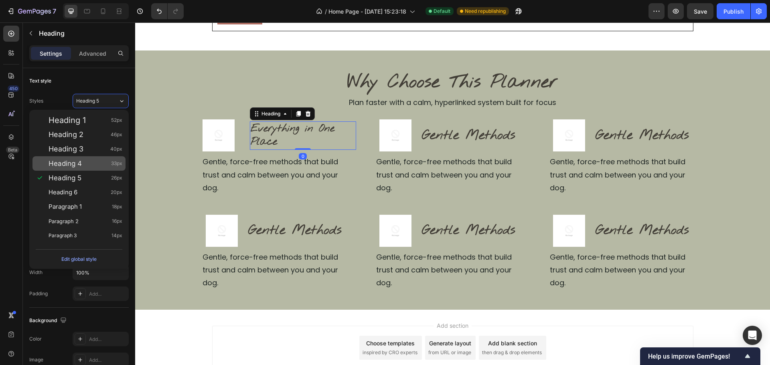
click at [83, 164] on div "Heading 4 33px" at bounding box center [86, 164] width 74 height 8
type input "33"
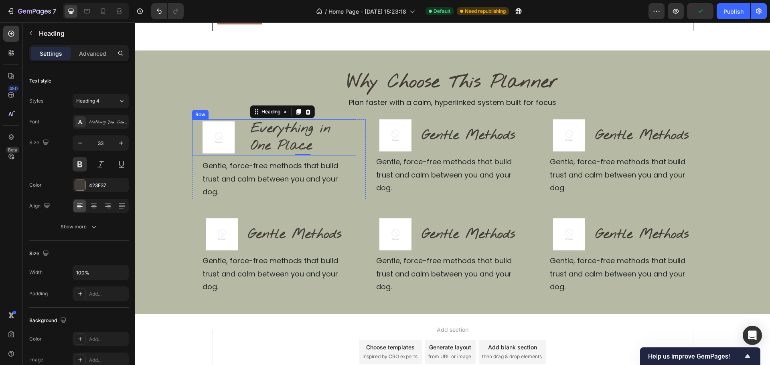
click at [245, 138] on div "Image Everything in One Place Heading 0 Row" at bounding box center [274, 138] width 164 height 36
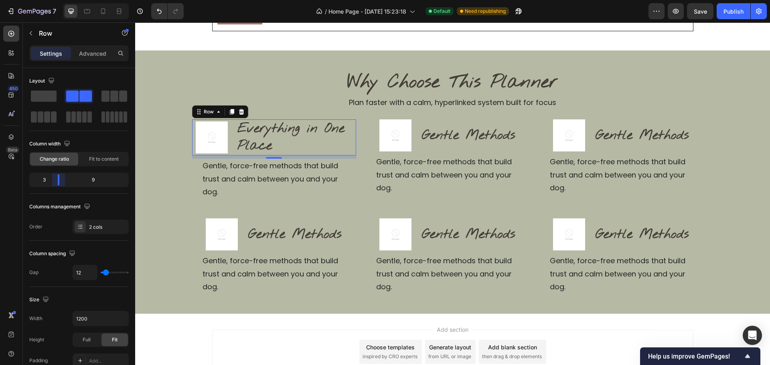
drag, startPoint x: 63, startPoint y: 184, endPoint x: 57, endPoint y: 181, distance: 6.6
click at [57, 0] on body "7 / Home Page - [DATE] 15:23:18 Default Need republishing Preview Save Publish …" at bounding box center [385, 0] width 770 height 0
click at [203, 140] on img at bounding box center [212, 138] width 32 height 32
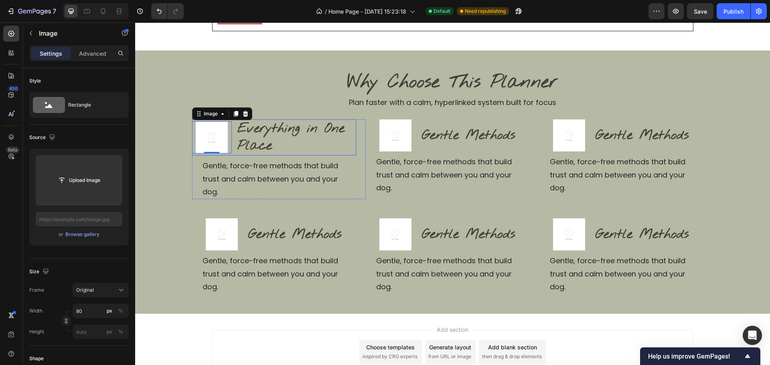
click at [231, 144] on div "Image 0 Everything in One Place Heading Row" at bounding box center [274, 138] width 164 height 36
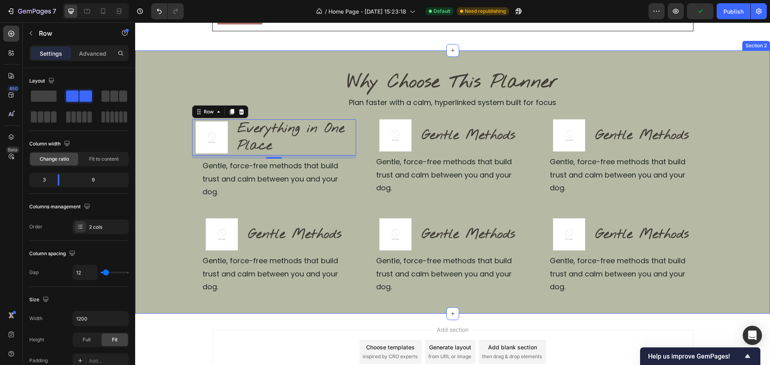
click at [149, 200] on div "Why Choose This Planner Heading Plan faster with a calm, hyperlinked system bui…" at bounding box center [452, 182] width 635 height 225
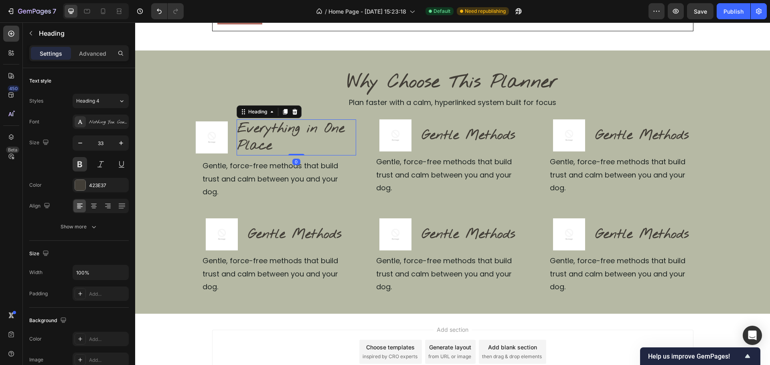
click at [303, 142] on p "Everything in One Place" at bounding box center [296, 137] width 118 height 34
click at [330, 138] on p "Everything in One Place" at bounding box center [296, 137] width 118 height 34
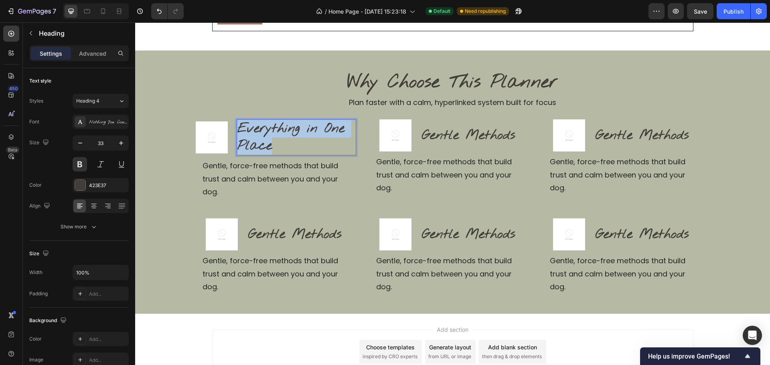
click at [330, 138] on p "Everything in One Place" at bounding box center [296, 137] width 118 height 34
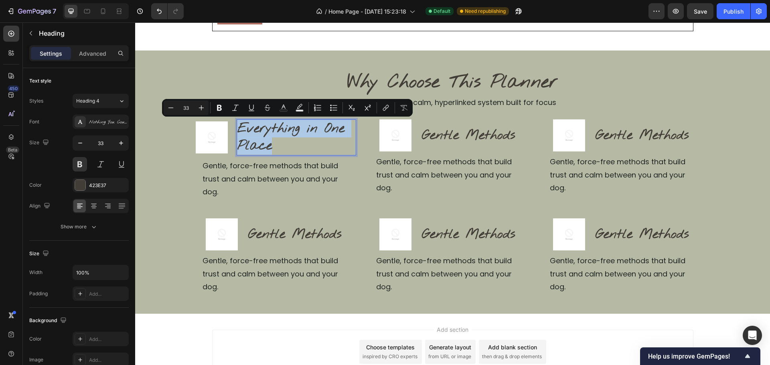
copy p "Everything in One Place"
click at [496, 137] on h2 "Gentle Methods" at bounding box center [468, 135] width 95 height 19
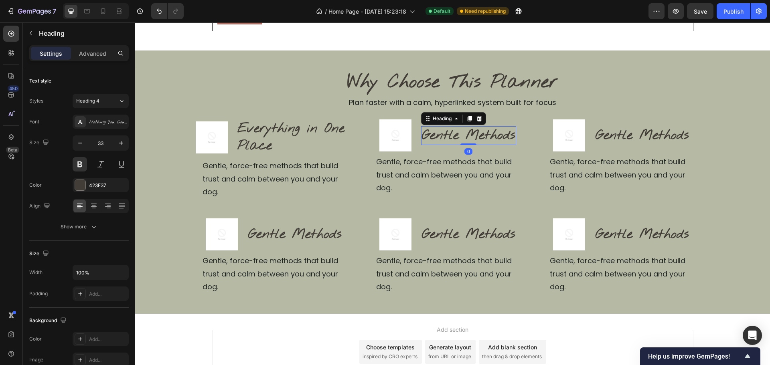
click at [496, 137] on h2 "Gentle Methods" at bounding box center [468, 135] width 95 height 19
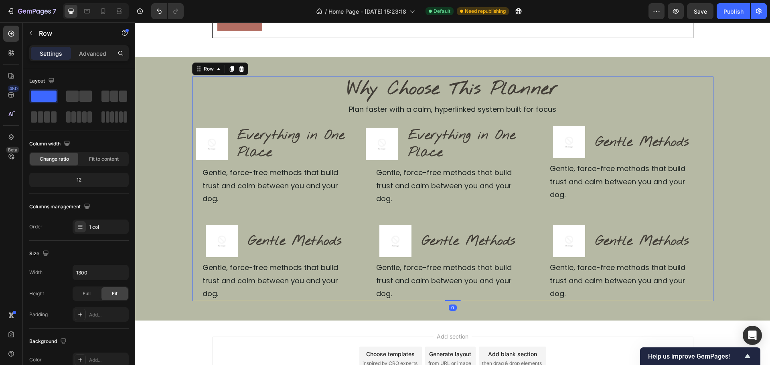
click at [488, 194] on div "Why Choose This Planner Heading Plan faster with a calm, hyperlinked system bui…" at bounding box center [452, 189] width 521 height 225
click at [310, 143] on p "Everything in One Place" at bounding box center [296, 144] width 118 height 34
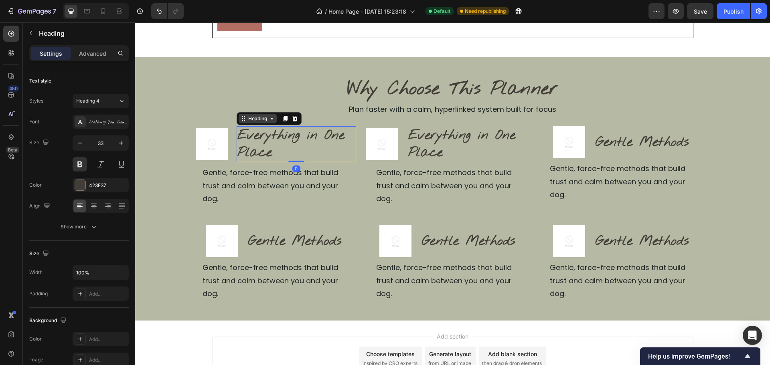
click at [269, 118] on icon at bounding box center [272, 118] width 6 height 6
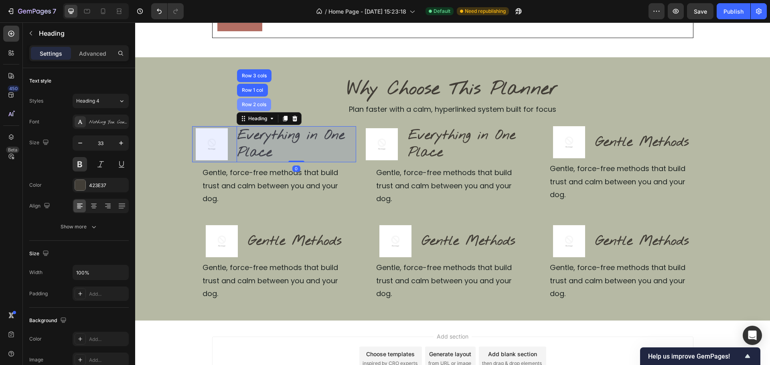
click at [262, 109] on div "Row 2 cols" at bounding box center [254, 104] width 34 height 13
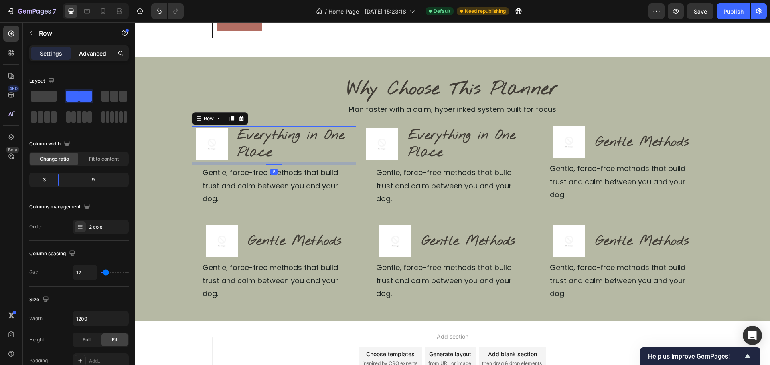
click at [96, 58] on div "Advanced" at bounding box center [93, 53] width 40 height 13
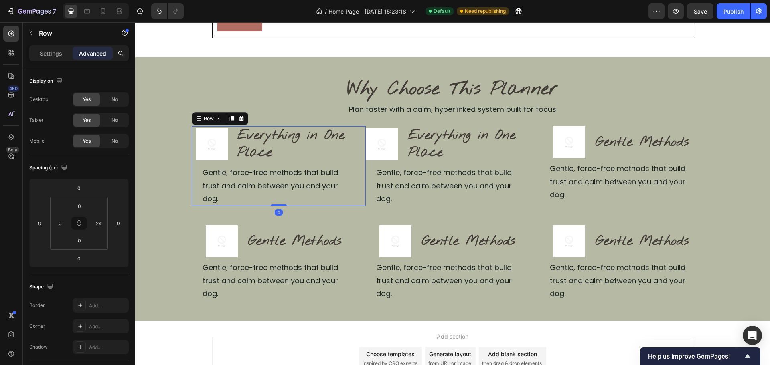
click at [359, 148] on div "Image Everything in One Place Heading Row Gentle, force-free methods that build…" at bounding box center [279, 166] width 174 height 80
click at [213, 124] on div "Row" at bounding box center [208, 119] width 29 height 10
click at [230, 141] on div "Image Everything in One Place Heading Row" at bounding box center [274, 144] width 164 height 36
click at [258, 136] on p "Everything in One Place" at bounding box center [296, 144] width 118 height 34
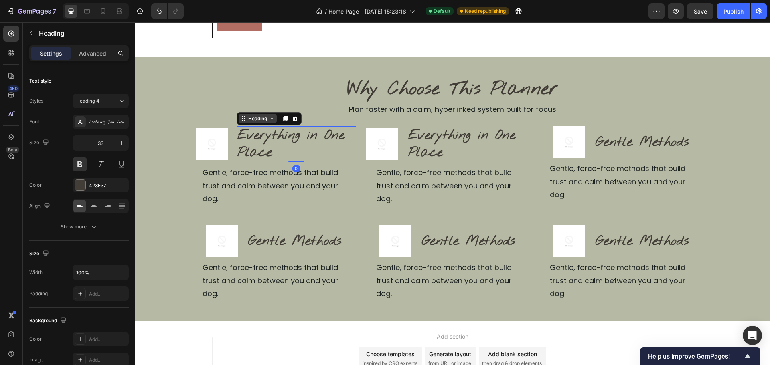
click at [248, 117] on div "Heading" at bounding box center [258, 118] width 22 height 7
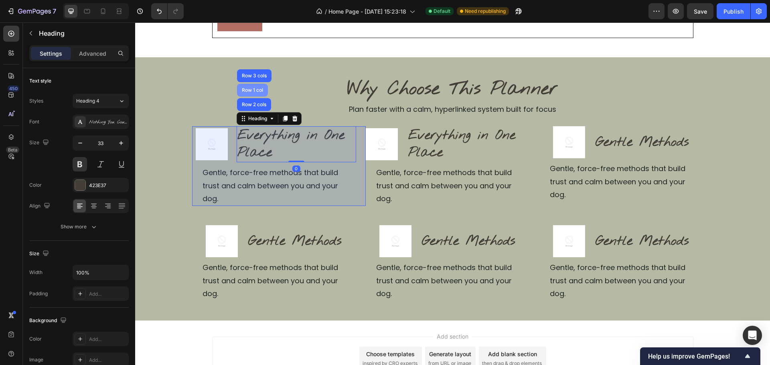
click at [256, 90] on div "Row 1 col" at bounding box center [252, 90] width 24 height 5
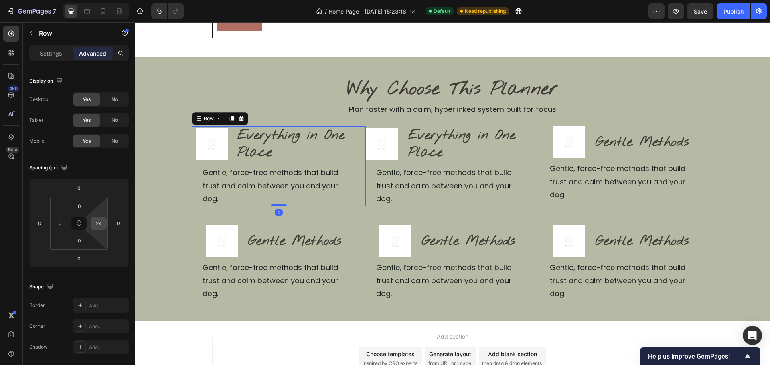
click at [103, 227] on input "24" at bounding box center [99, 223] width 12 height 12
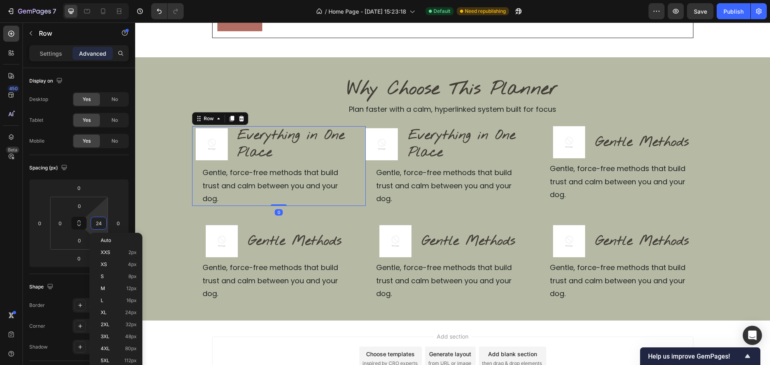
type input "0"
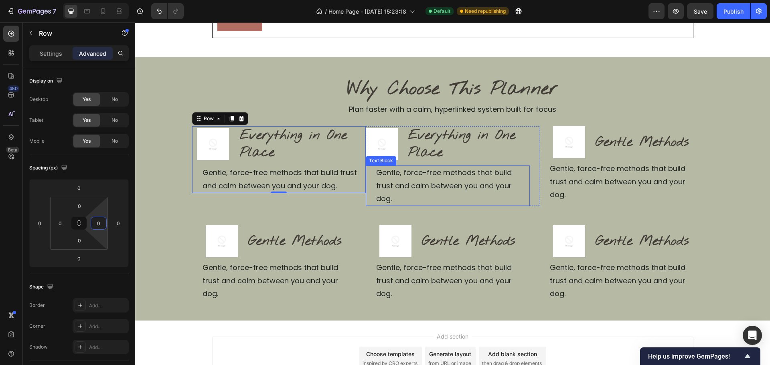
click at [368, 190] on div "Gentle, force-free methods that build trust and calm between you and your dog. …" at bounding box center [448, 186] width 164 height 41
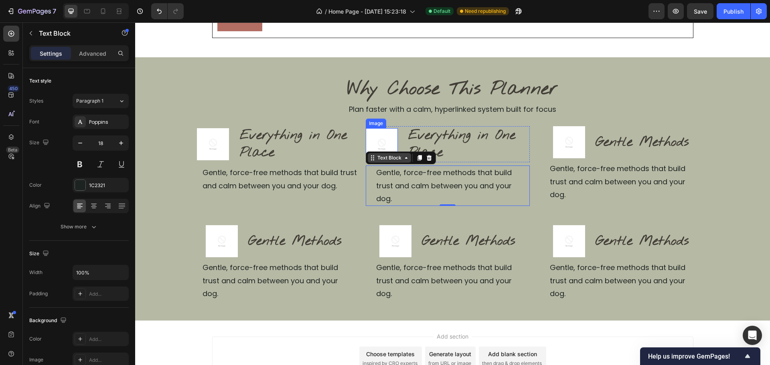
click at [376, 157] on div "Text Block" at bounding box center [389, 157] width 27 height 7
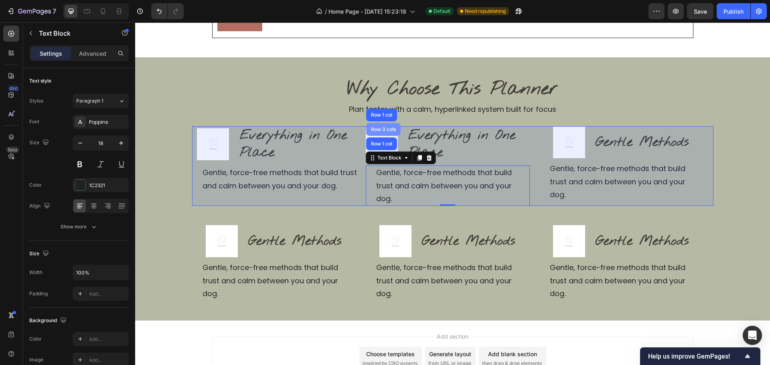
click at [378, 133] on div "Row 3 cols" at bounding box center [383, 129] width 34 height 13
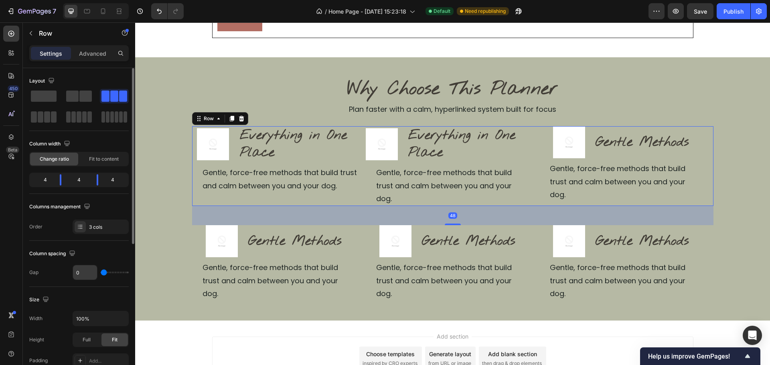
click at [79, 272] on input "0" at bounding box center [85, 272] width 24 height 14
type input "1"
type input "12"
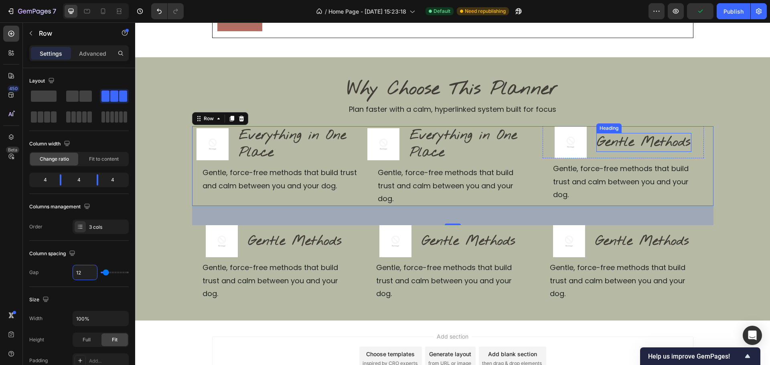
click at [628, 100] on p "Why Choose This Planner" at bounding box center [453, 89] width 520 height 24
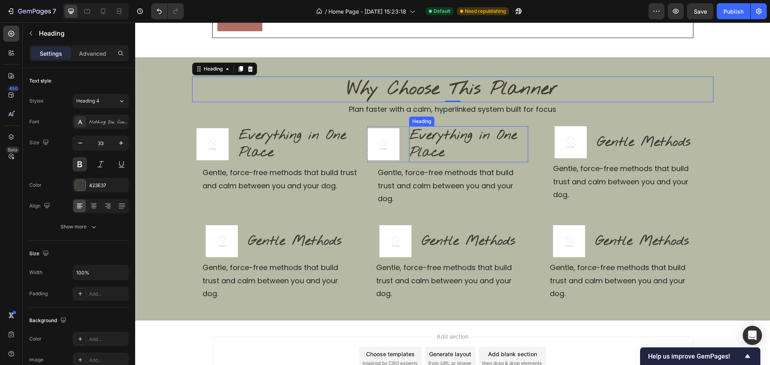
click at [478, 144] on p "Everything in One Place" at bounding box center [468, 144] width 117 height 34
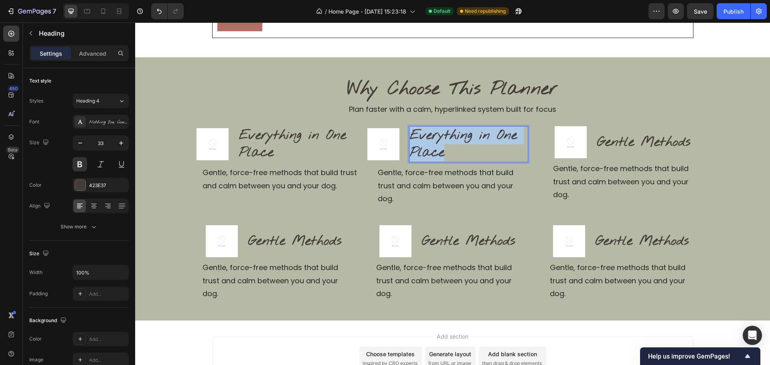
click at [478, 144] on p "Everything in One Place" at bounding box center [468, 144] width 117 height 34
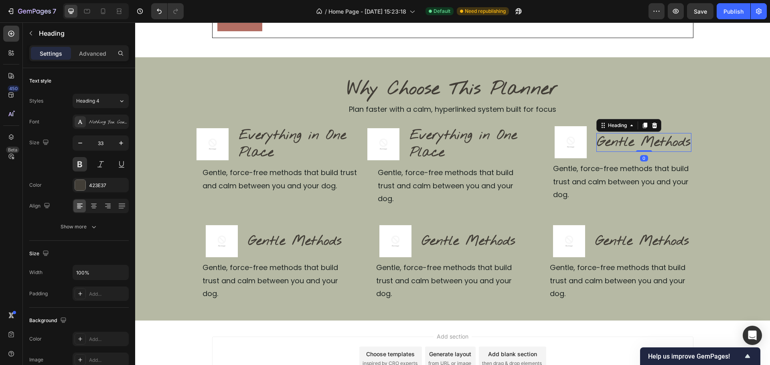
click at [669, 144] on h2 "Gentle Methods" at bounding box center [643, 142] width 95 height 19
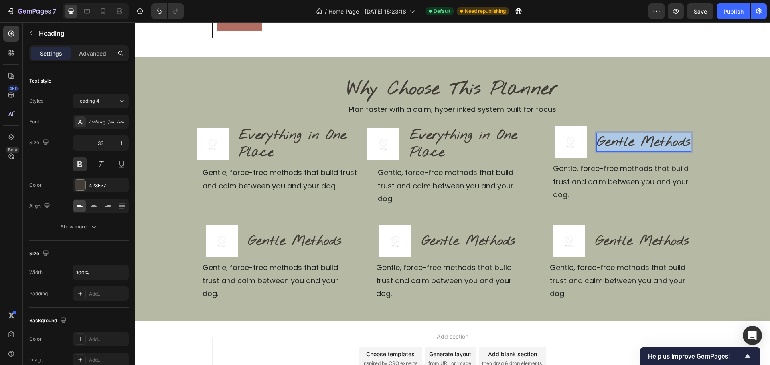
click at [669, 144] on p "Gentle Methods" at bounding box center [643, 142] width 93 height 17
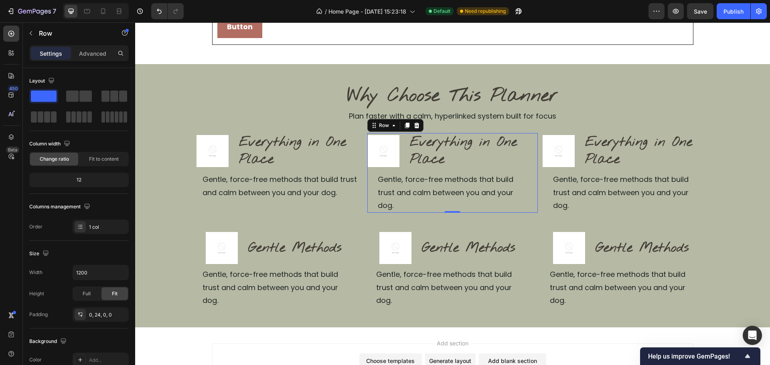
click at [532, 207] on div "Image Everything in One Place Heading Row Gentle, force-free methods that build…" at bounding box center [452, 173] width 170 height 80
click at [100, 321] on div "0, 24, 0, 0" at bounding box center [101, 315] width 56 height 14
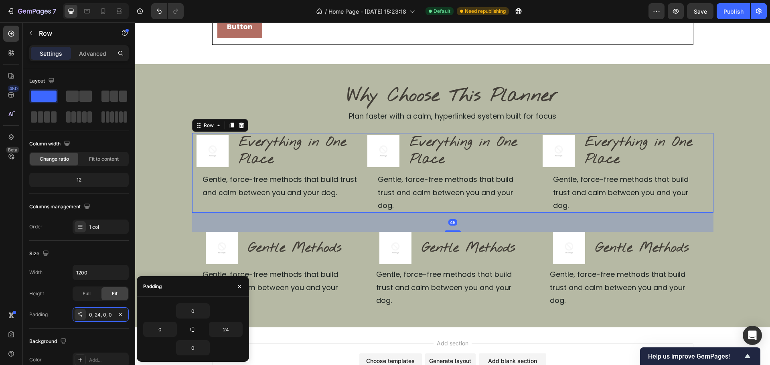
click at [537, 210] on div "Image Everything in One Place Heading Row Gentle, force-free methods that build…" at bounding box center [452, 173] width 521 height 80
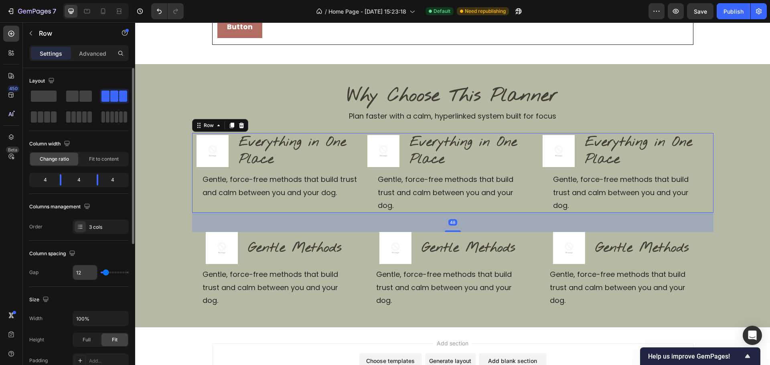
click at [87, 277] on input "12" at bounding box center [85, 272] width 24 height 14
type input "0"
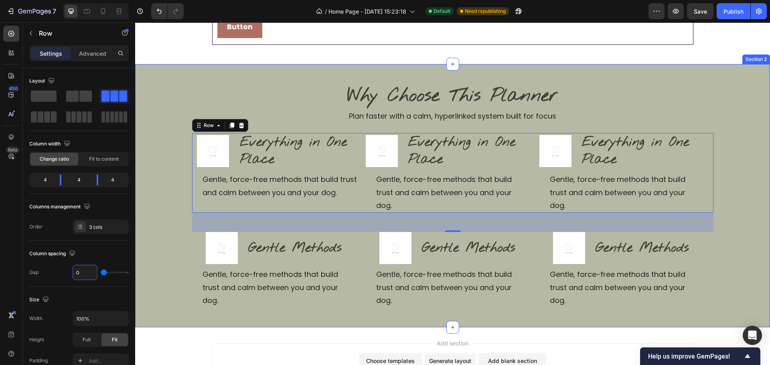
click at [727, 186] on div "Why Choose This Planner Heading Plan faster with a calm, hyperlinked system bui…" at bounding box center [452, 195] width 635 height 225
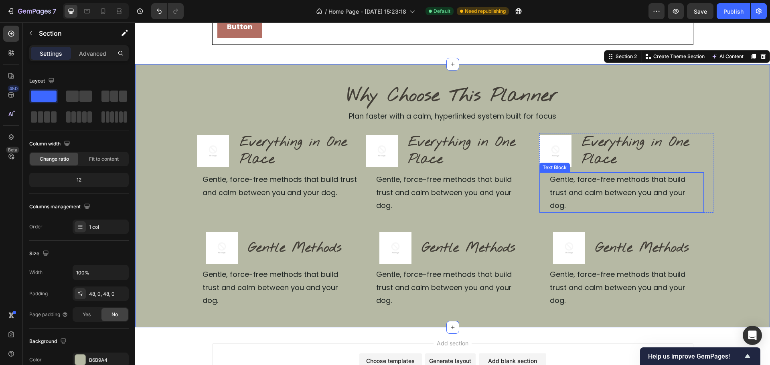
click at [634, 186] on p "Gentle, force-free methods that build trust and calm between you and your dog." at bounding box center [626, 192] width 153 height 39
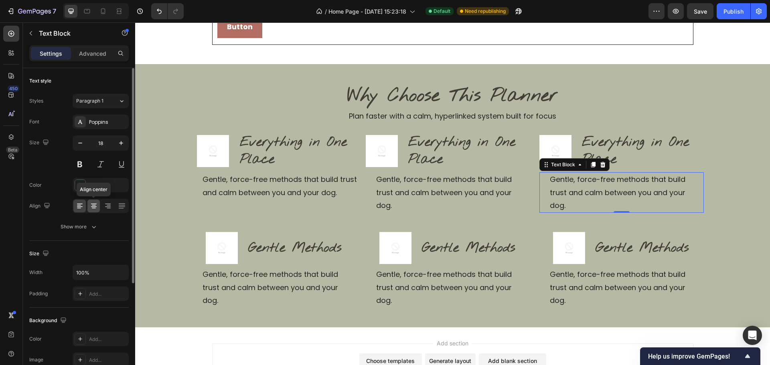
click at [94, 208] on icon at bounding box center [94, 208] width 4 height 1
click at [79, 208] on icon at bounding box center [79, 208] width 4 height 1
click at [88, 47] on div "Advanced" at bounding box center [93, 53] width 40 height 13
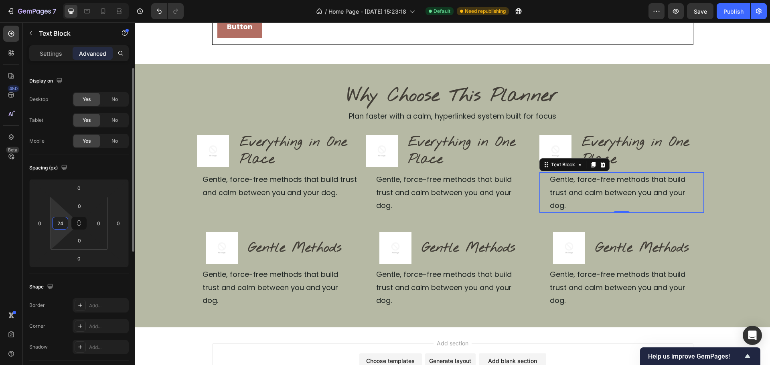
click at [63, 227] on input "24" at bounding box center [60, 223] width 12 height 12
type input "12"
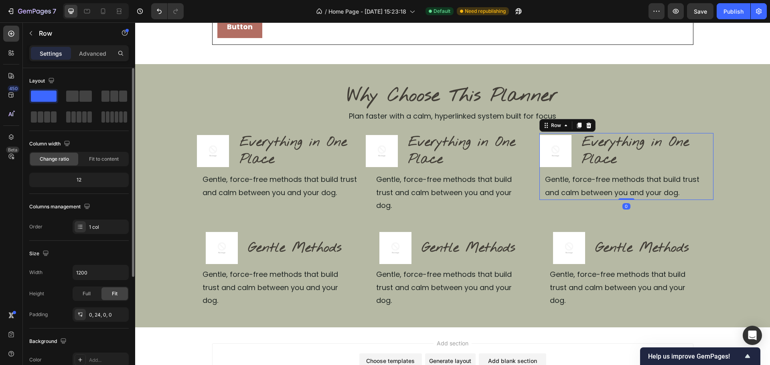
click at [701, 183] on div "Image Everything in One Place Heading Row Gentle, force-free methods that build…" at bounding box center [626, 166] width 174 height 67
click at [590, 146] on p "Everything in One Place" at bounding box center [642, 151] width 121 height 34
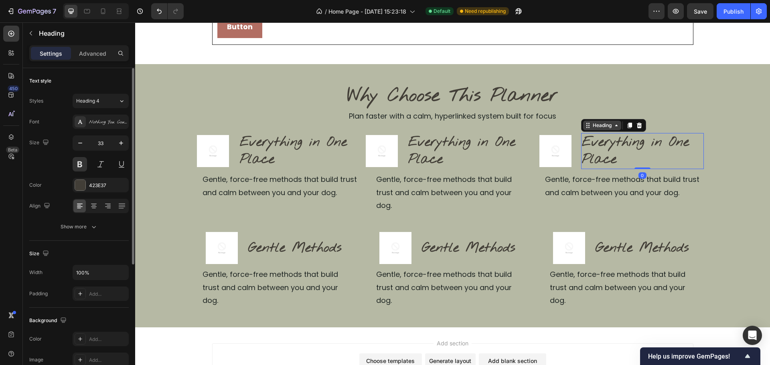
click at [585, 124] on icon at bounding box center [588, 125] width 6 height 6
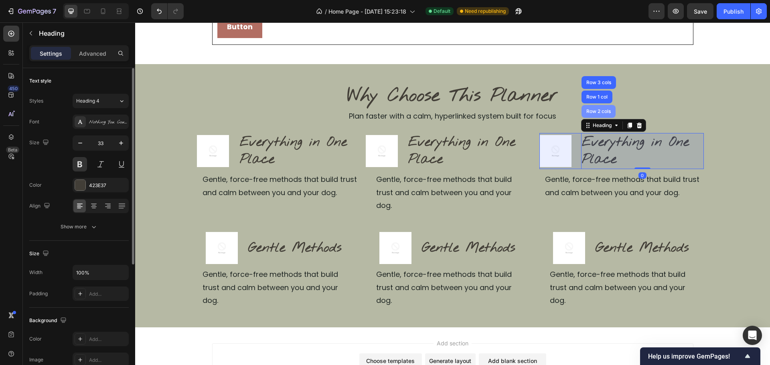
click at [590, 115] on div "Row 2 cols" at bounding box center [598, 111] width 34 height 13
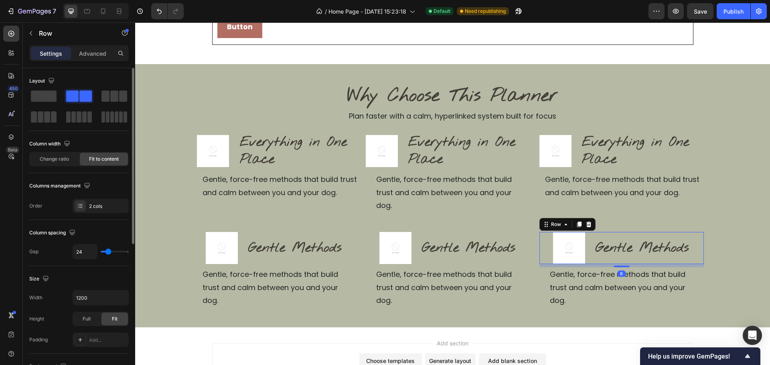
click at [691, 241] on div "Image Gentle Methods Heading Row 8" at bounding box center [621, 248] width 164 height 32
click at [84, 55] on p "Advanced" at bounding box center [92, 53] width 27 height 8
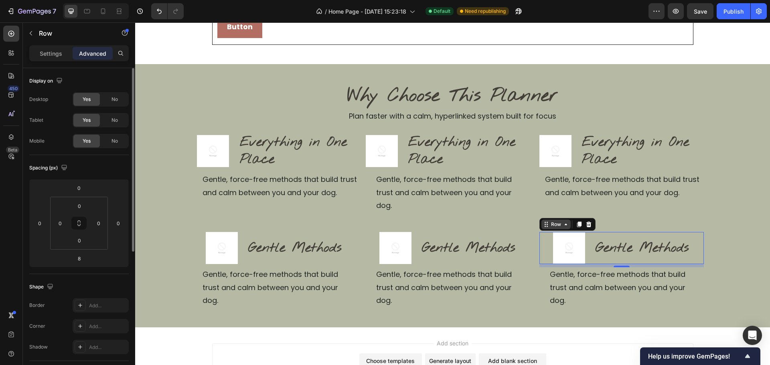
click at [555, 221] on div "Row" at bounding box center [555, 224] width 13 height 7
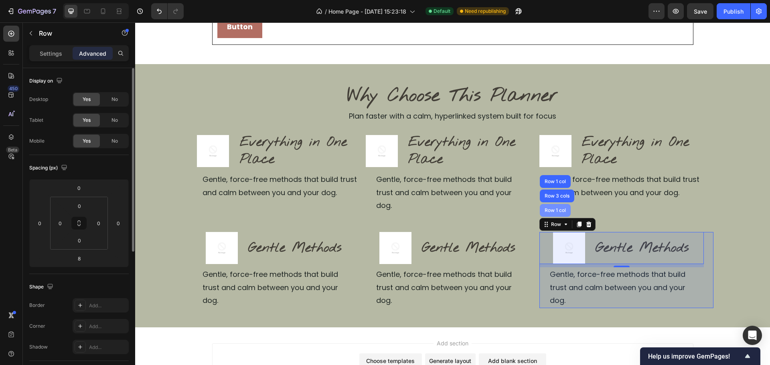
click at [558, 208] on div "Row 1 col" at bounding box center [555, 210] width 24 height 5
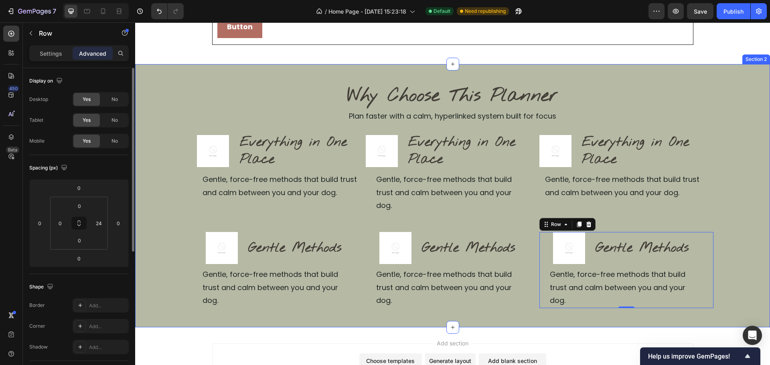
click at [719, 213] on div "Why Choose This Planner Heading Plan faster with a calm, hyperlinked system bui…" at bounding box center [452, 195] width 635 height 225
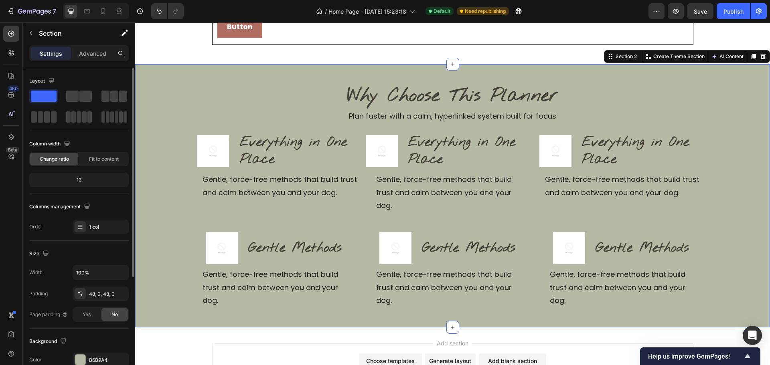
click at [715, 17] on div "Preview Save Publish" at bounding box center [707, 11] width 118 height 16
click at [723, 13] on button "Publish" at bounding box center [734, 11] width 34 height 16
